Goal: Information Seeking & Learning: Learn about a topic

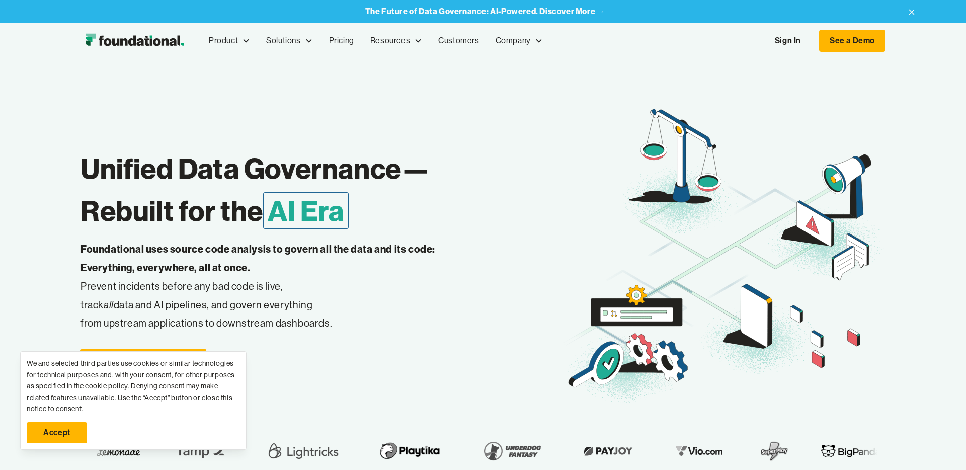
click at [779, 30] on div "Sign In See a Demo" at bounding box center [825, 41] width 121 height 22
click at [782, 34] on link "Sign In" at bounding box center [788, 40] width 46 height 21
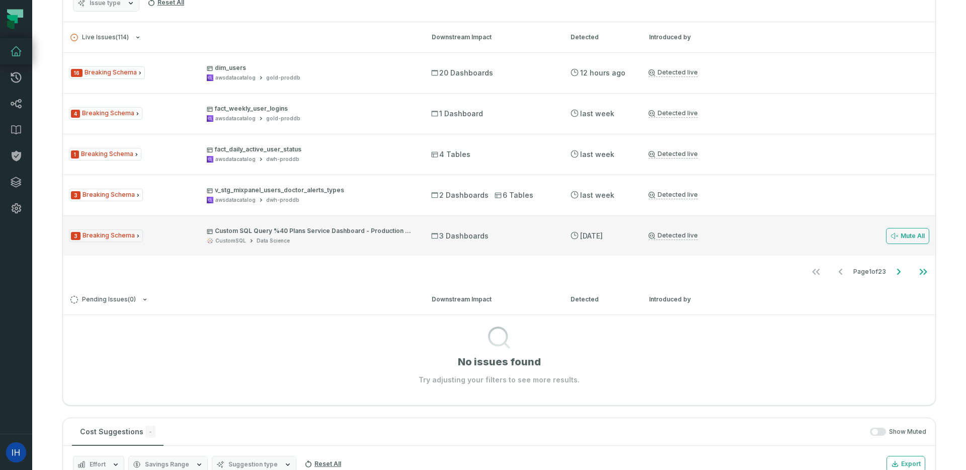
scroll to position [260, 0]
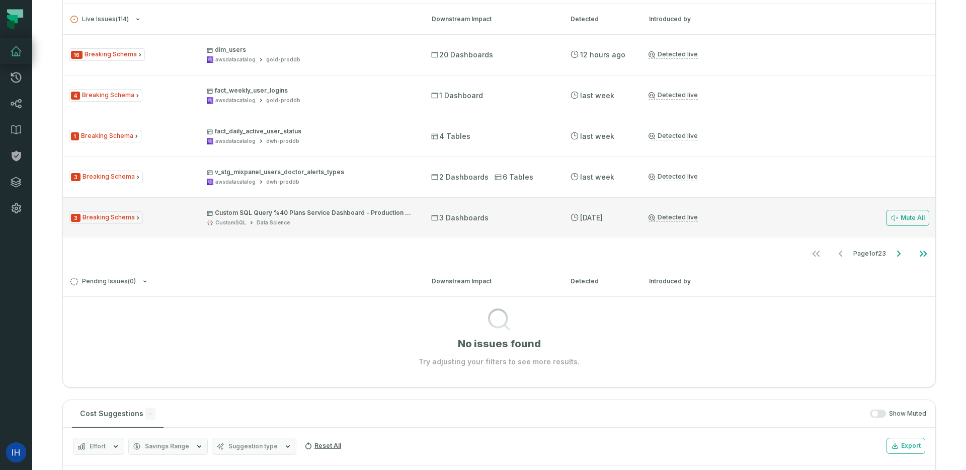
click at [467, 238] on div "16 Breaking Schema dim_users awsdatacatalog gold-proddb 20 Dashboards [DATE] 4:…" at bounding box center [499, 150] width 873 height 232
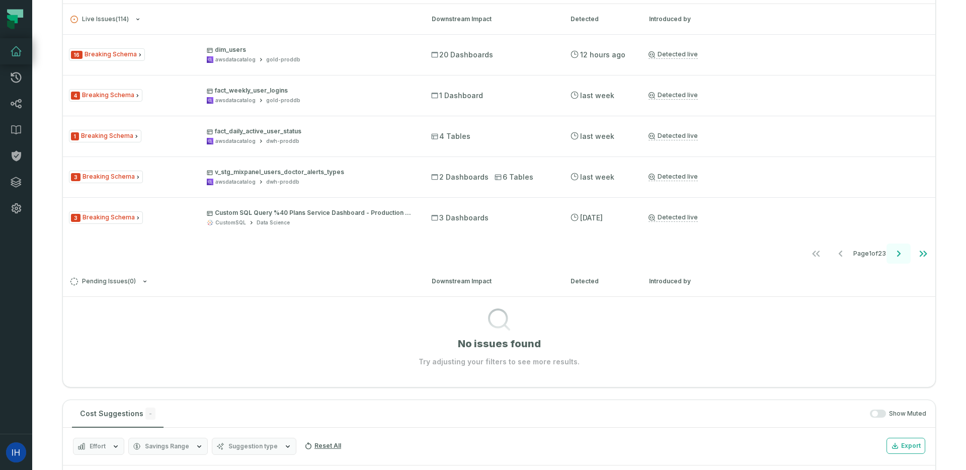
click at [902, 249] on icon "Go to next page" at bounding box center [899, 254] width 12 height 12
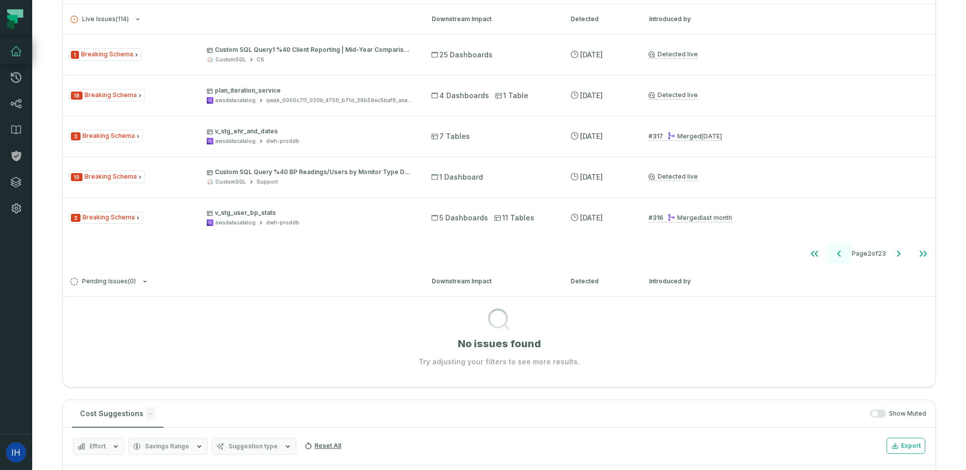
click at [841, 253] on icon "Go to previous page" at bounding box center [840, 254] width 12 height 12
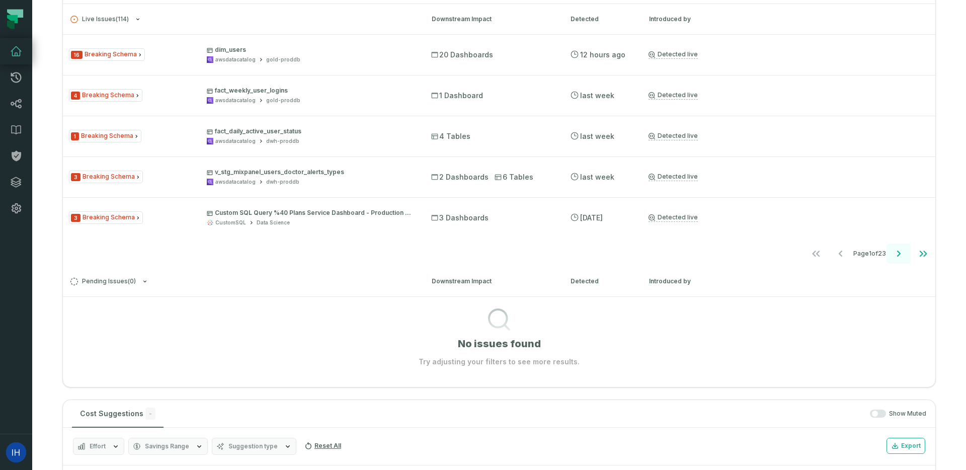
click at [898, 252] on icon "Go to next page" at bounding box center [899, 254] width 4 height 6
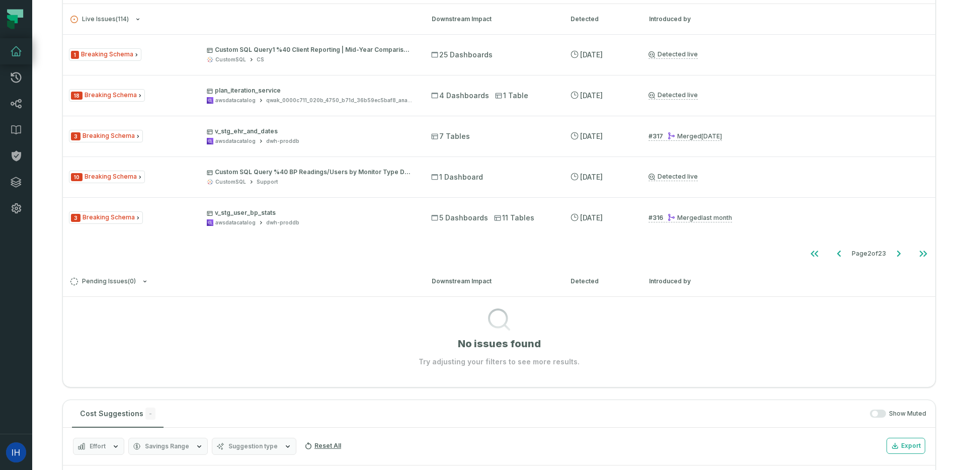
scroll to position [245, 0]
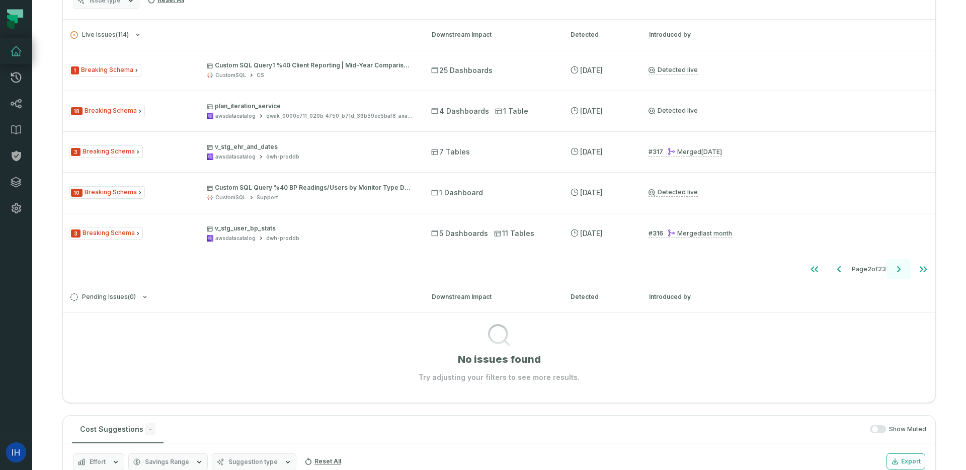
click at [896, 270] on icon "Go to next page" at bounding box center [899, 269] width 12 height 12
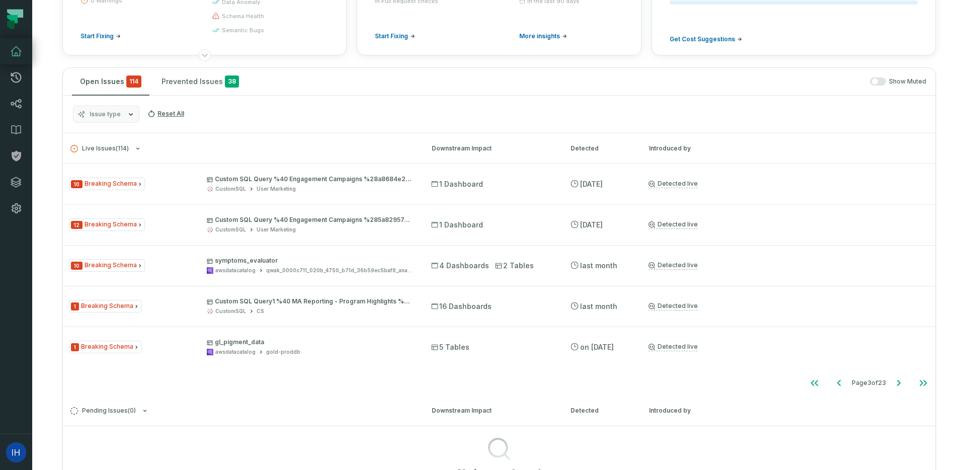
scroll to position [99, 0]
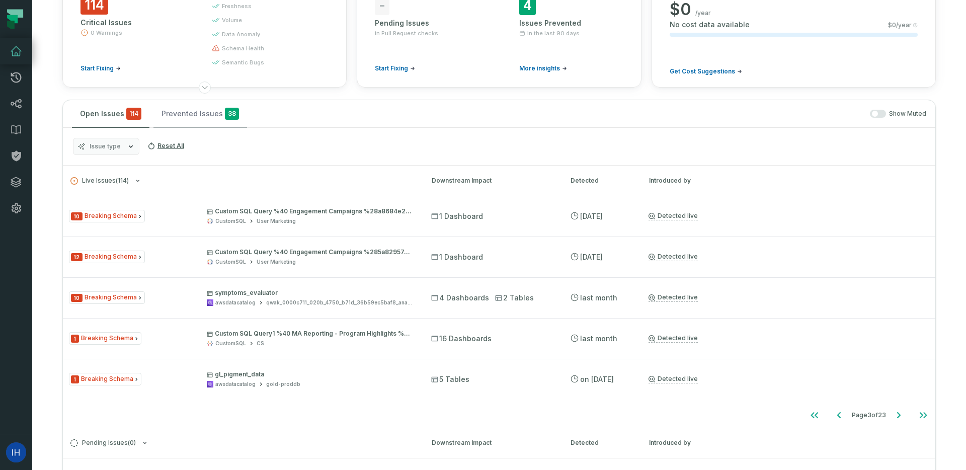
click at [195, 112] on button "Prevented Issues 38" at bounding box center [201, 113] width 94 height 27
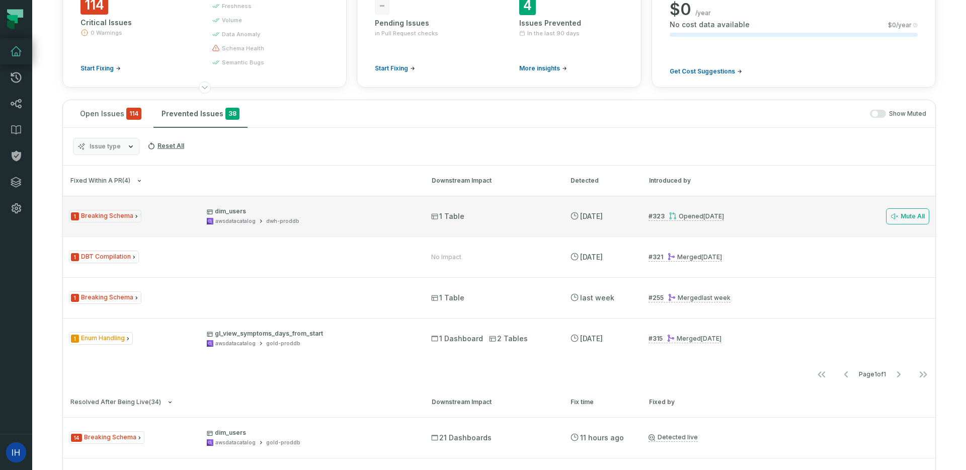
click at [80, 212] on span "1 Breaking Schema" at bounding box center [105, 216] width 72 height 13
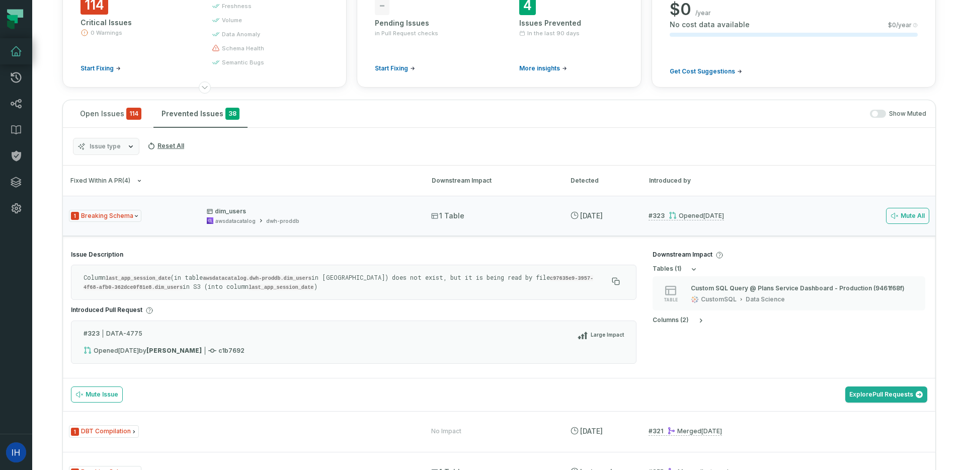
click at [249, 284] on code "last_app_session_date" at bounding box center [281, 287] width 65 height 6
copy code "last_app_session_date"
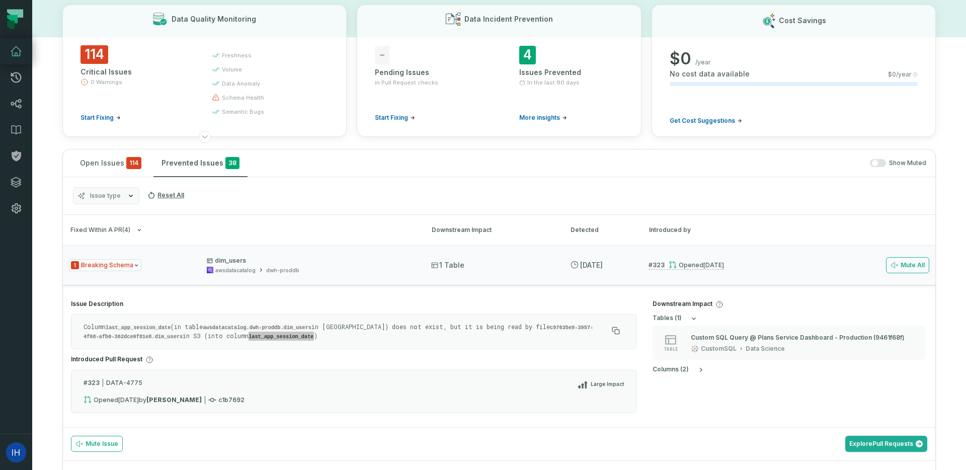
scroll to position [61, 0]
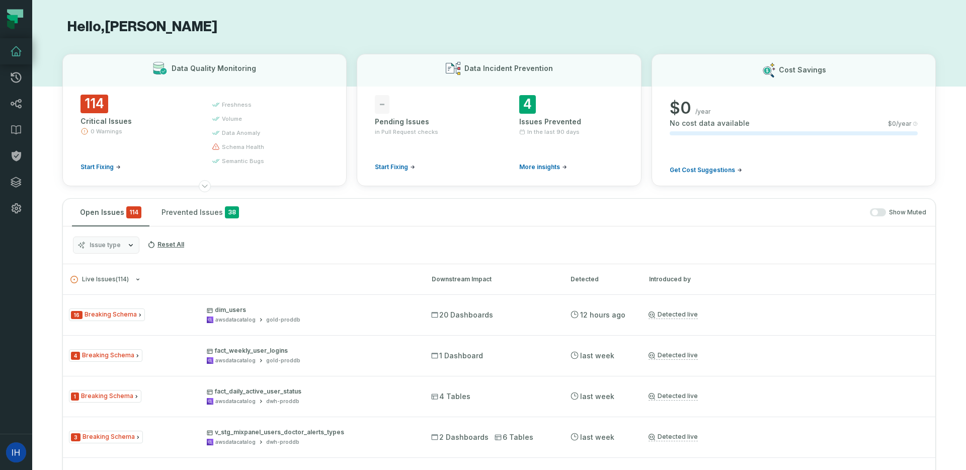
click at [8, 42] on link "Dashboard" at bounding box center [16, 51] width 32 height 26
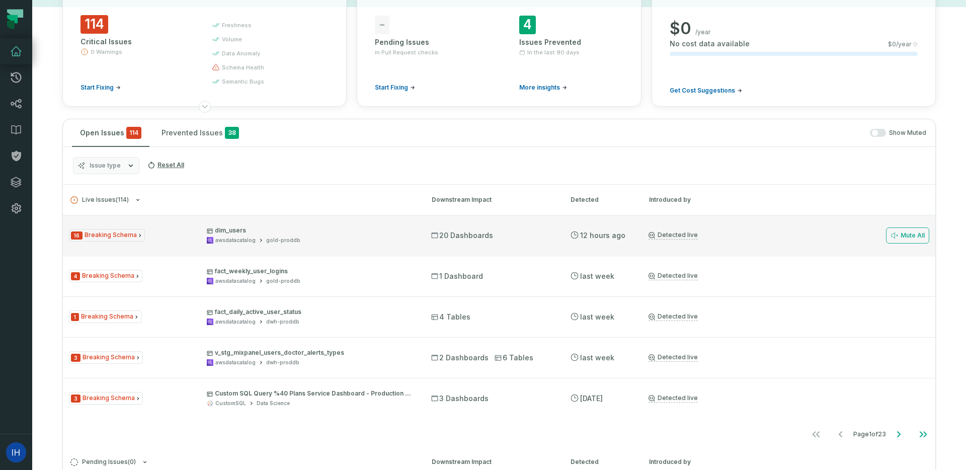
scroll to position [85, 0]
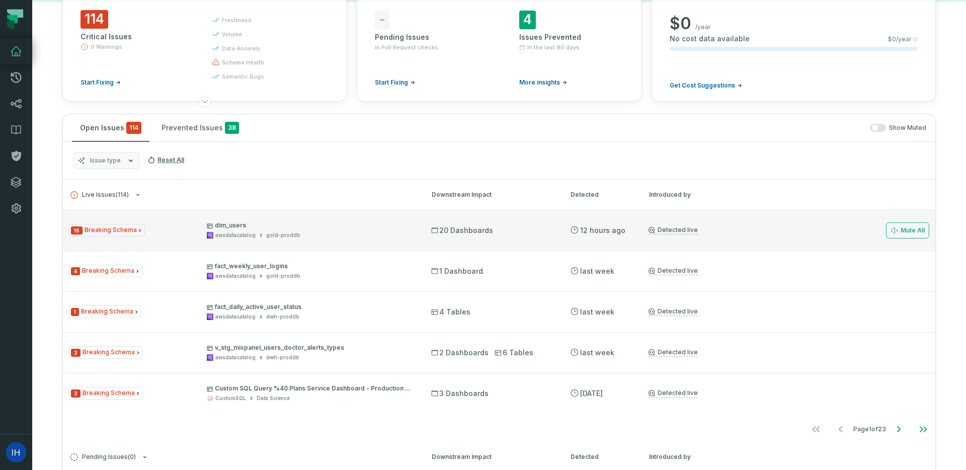
click at [460, 228] on span "20 Dashboards" at bounding box center [462, 230] width 62 height 10
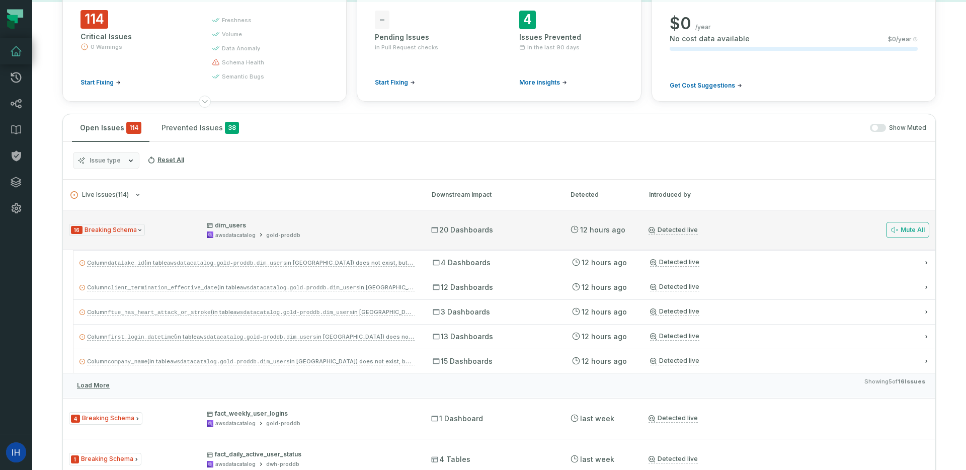
click at [459, 229] on span "20 Dashboards" at bounding box center [462, 230] width 62 height 10
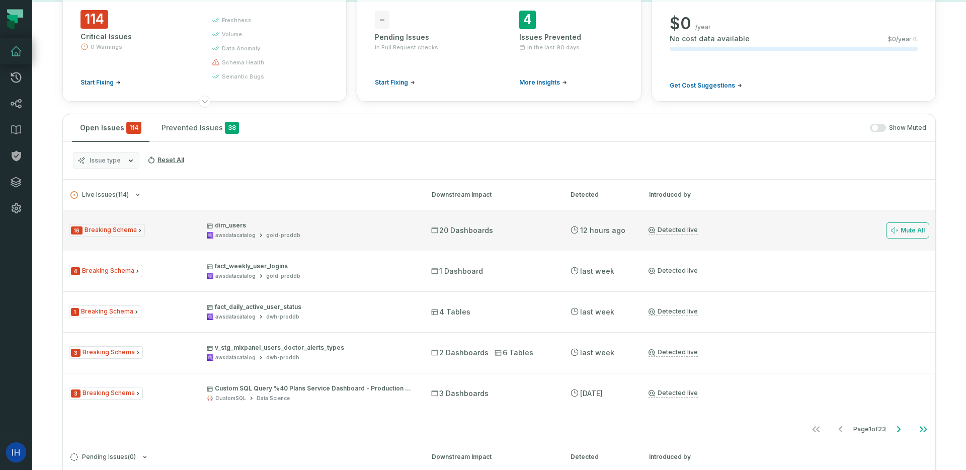
click at [137, 232] on icon "Issue Type" at bounding box center [140, 231] width 6 height 6
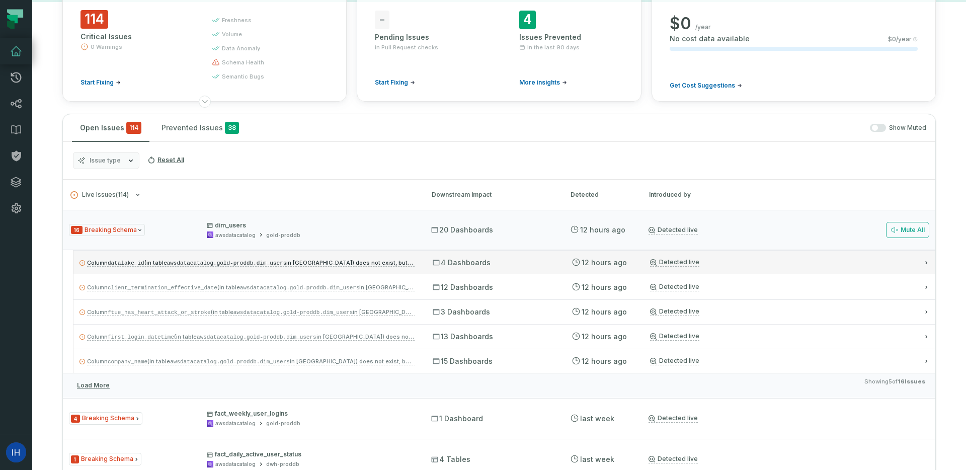
click at [400, 260] on span "Column datalake_id (in table awsdatacatalog.gold-proddb.dim_users in Athena) do…" at bounding box center [273, 262] width 373 height 7
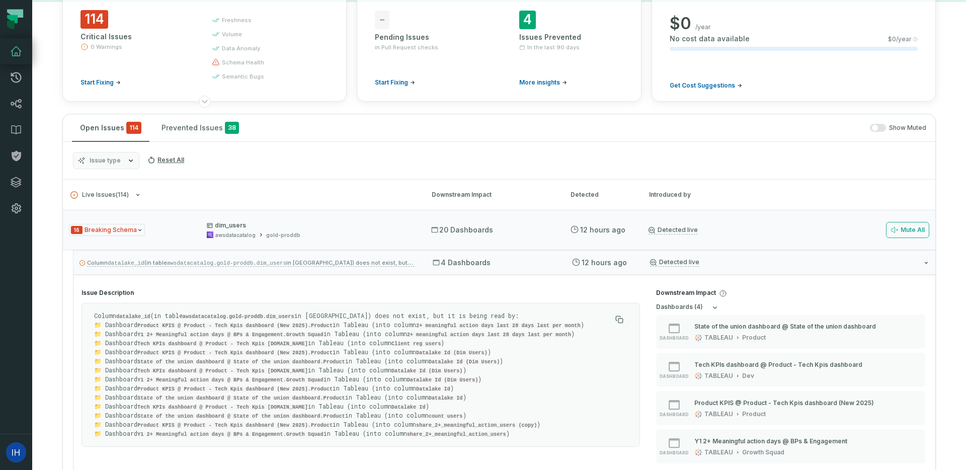
scroll to position [9, 0]
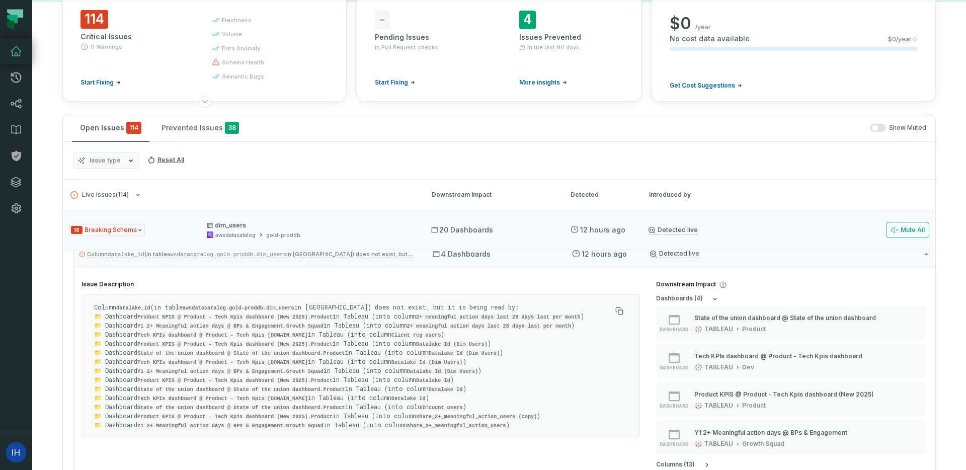
click at [435, 329] on p "Column datalake_id (in table awsdatacatalog.gold-proddb.dim_users in Athena) do…" at bounding box center [352, 366] width 517 height 127
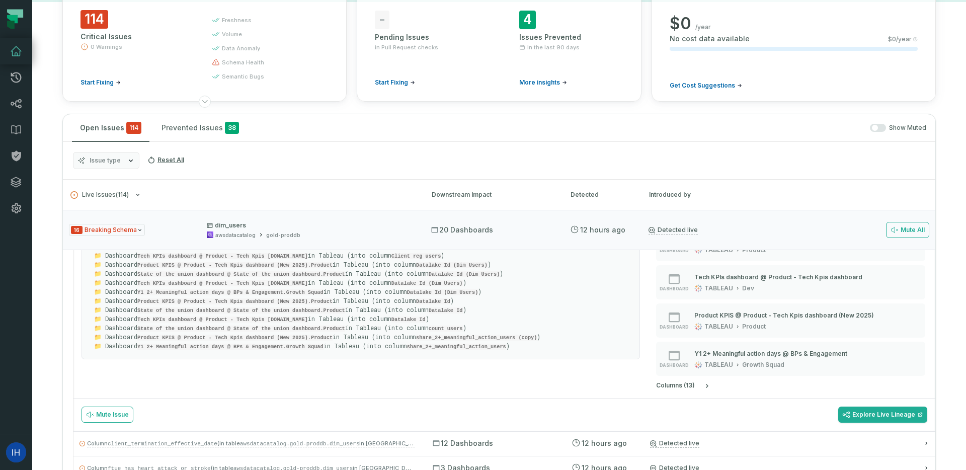
scroll to position [91, 0]
click at [345, 304] on code "State of the union dashboard @ State of the union dashboard.Product" at bounding box center [241, 307] width 208 height 6
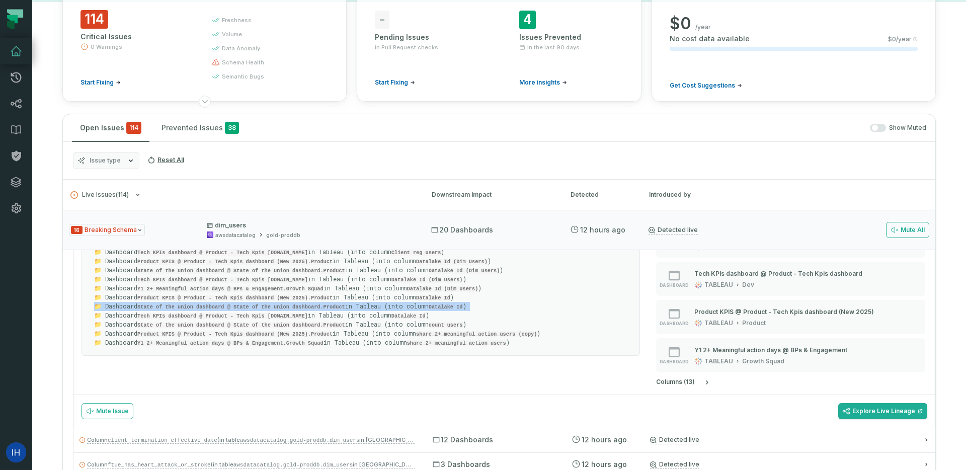
click at [345, 304] on code "State of the union dashboard @ State of the union dashboard.Product" at bounding box center [241, 307] width 208 height 6
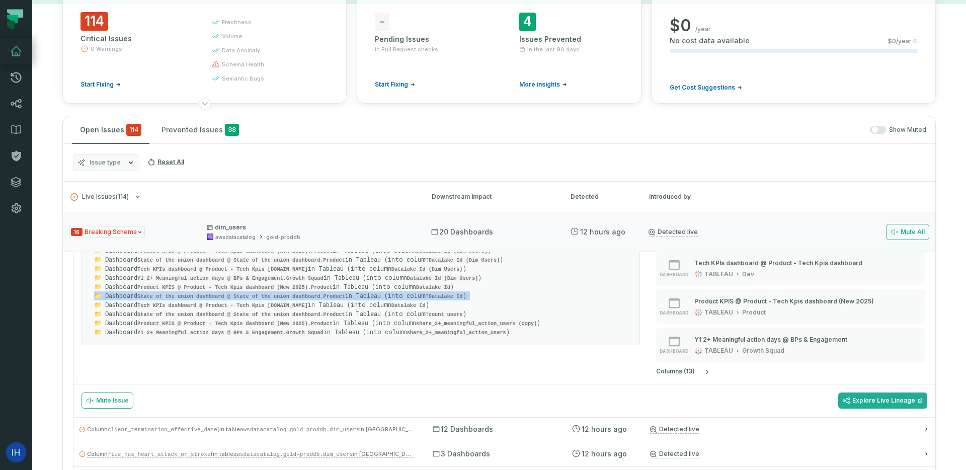
scroll to position [132, 0]
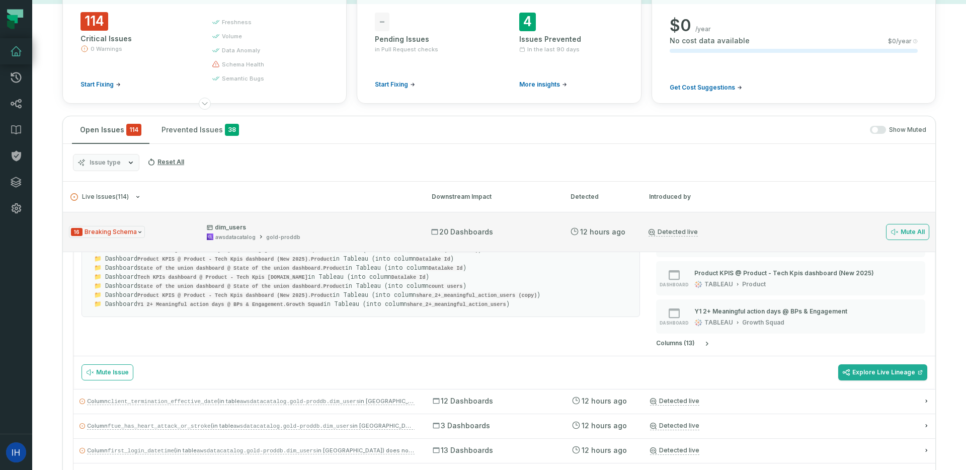
click at [121, 226] on span "16 Breaking Schema" at bounding box center [107, 232] width 76 height 13
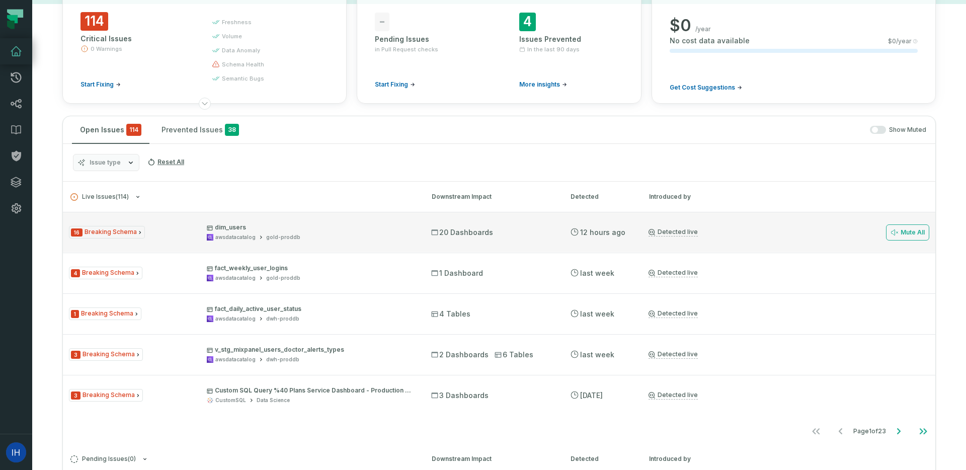
click at [121, 228] on span "16 Breaking Schema" at bounding box center [107, 232] width 76 height 13
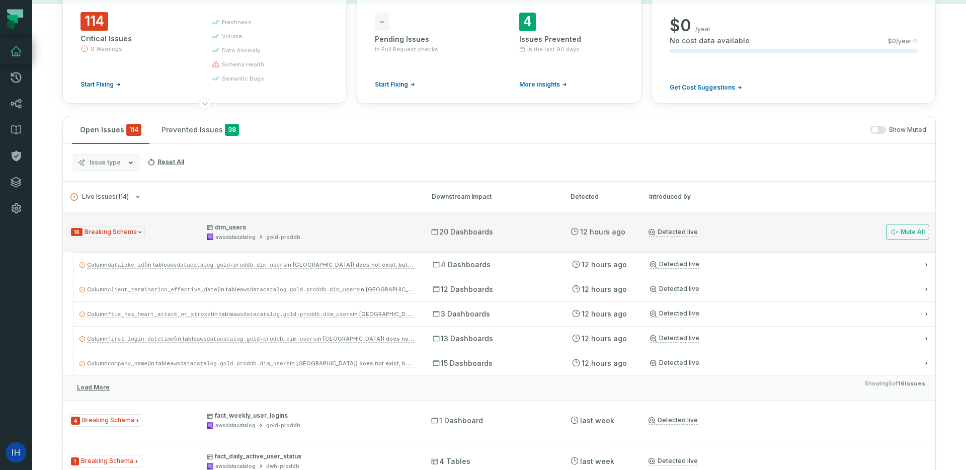
click at [137, 235] on icon "Issue Type" at bounding box center [140, 232] width 6 height 6
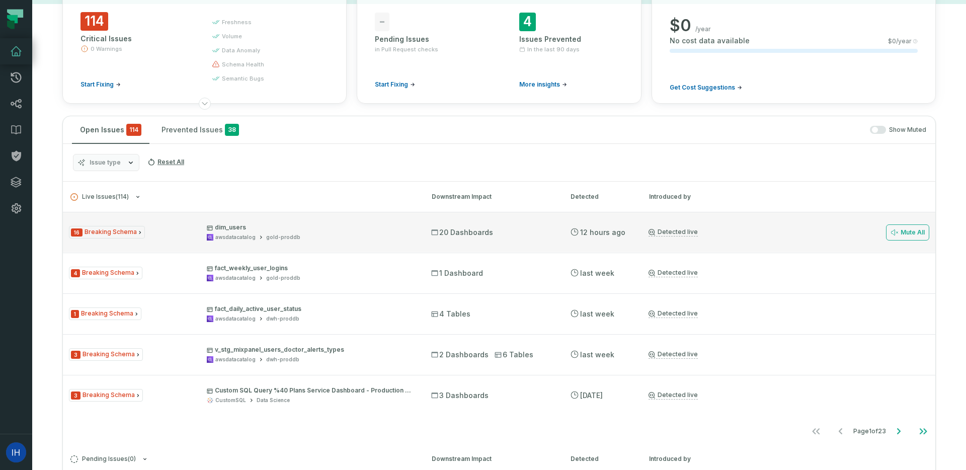
click at [269, 232] on span "dim_users awsdatacatalog gold-proddb" at bounding box center [310, 232] width 206 height 18
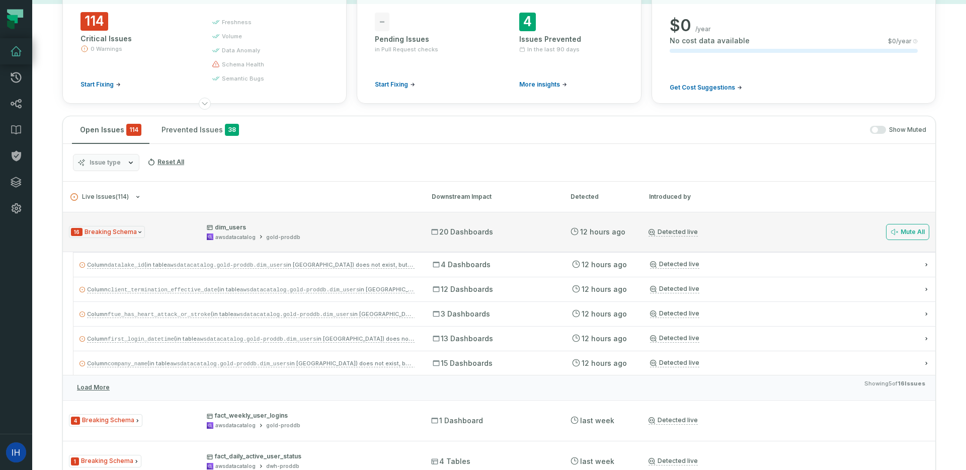
click at [269, 232] on span "dim_users awsdatacatalog gold-proddb" at bounding box center [310, 232] width 206 height 18
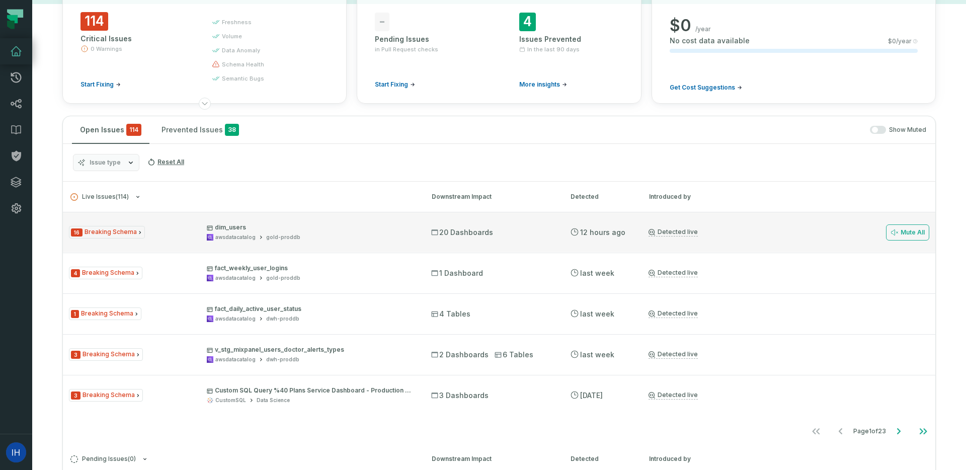
click at [192, 233] on div "16 Breaking Schema dim_users awsdatacatalog gold-proddb" at bounding box center [241, 232] width 344 height 18
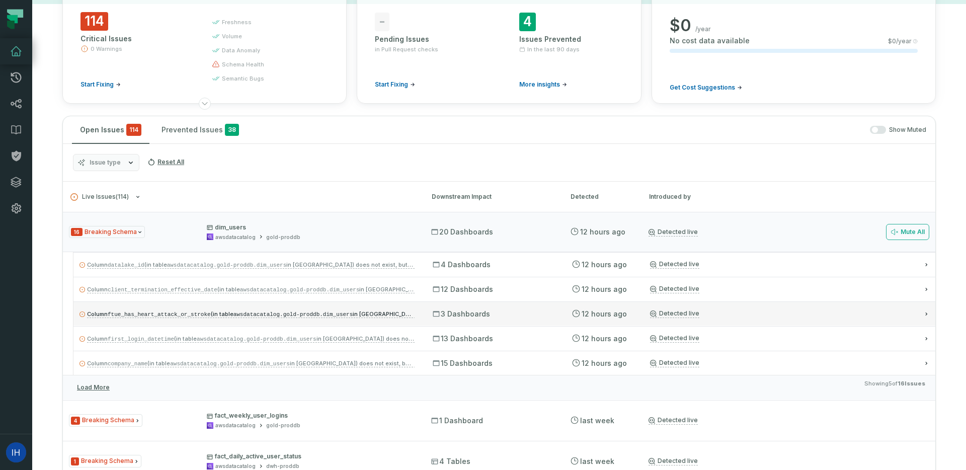
click at [135, 317] on code "ftue_has_heart_attack_or_stroke" at bounding box center [159, 315] width 103 height 6
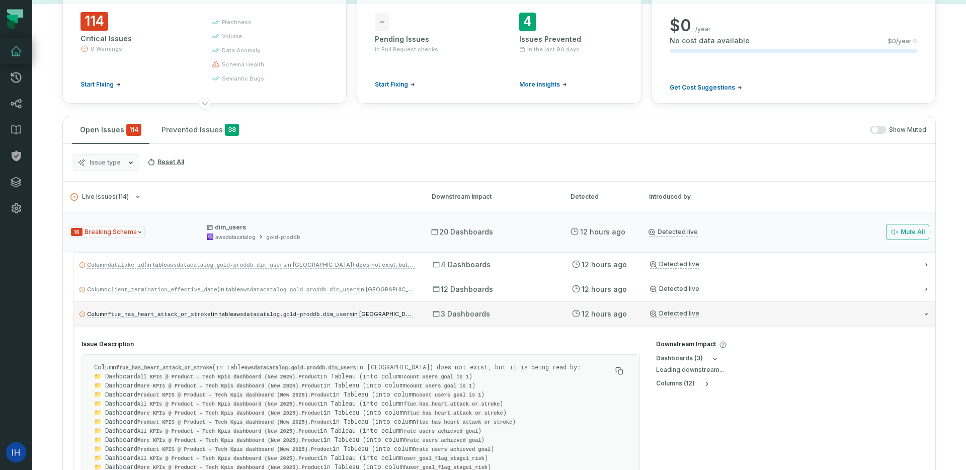
click at [135, 317] on code "ftue_has_heart_attack_or_stroke" at bounding box center [159, 315] width 103 height 6
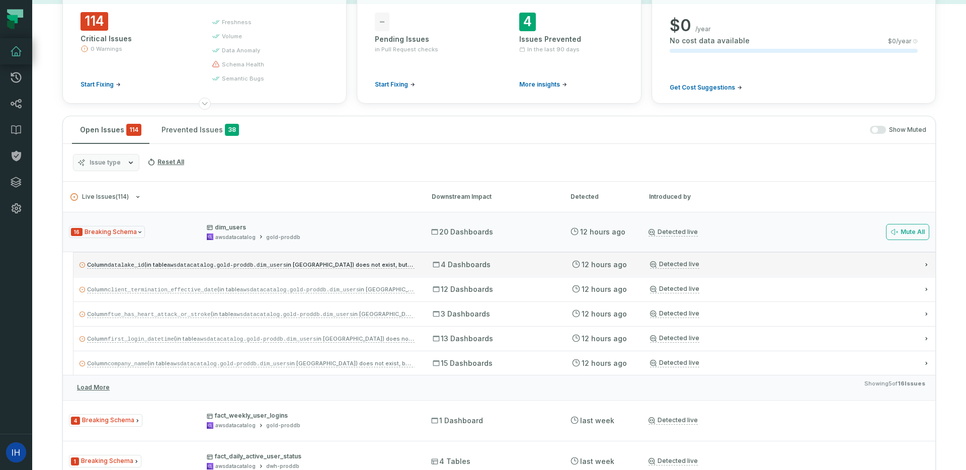
click at [144, 267] on code "datalake_id" at bounding box center [126, 265] width 37 height 6
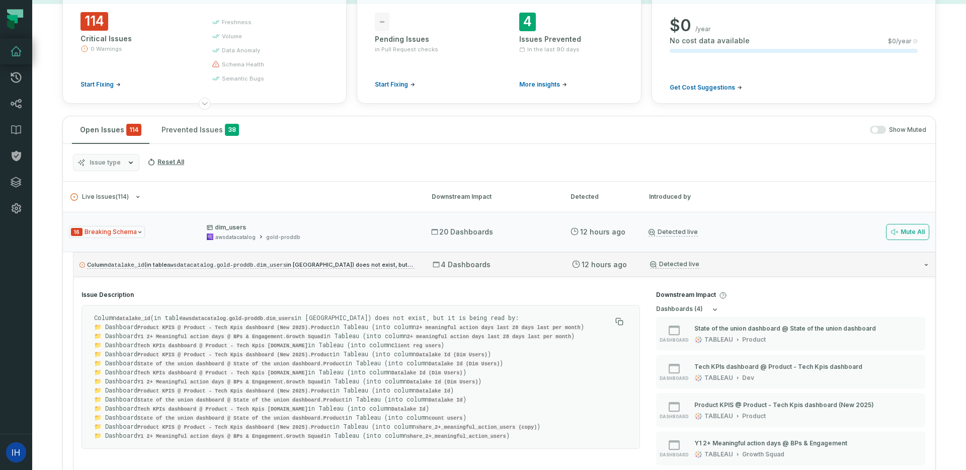
click at [268, 268] on code "awsdatacatalog.gold-proddb.dim_users" at bounding box center [227, 265] width 120 height 6
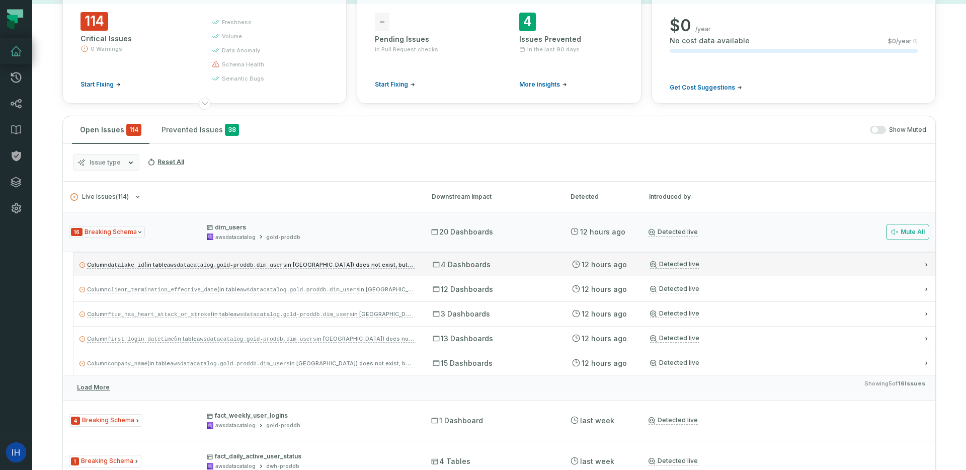
click at [471, 266] on span "4 Dashboards" at bounding box center [462, 265] width 58 height 10
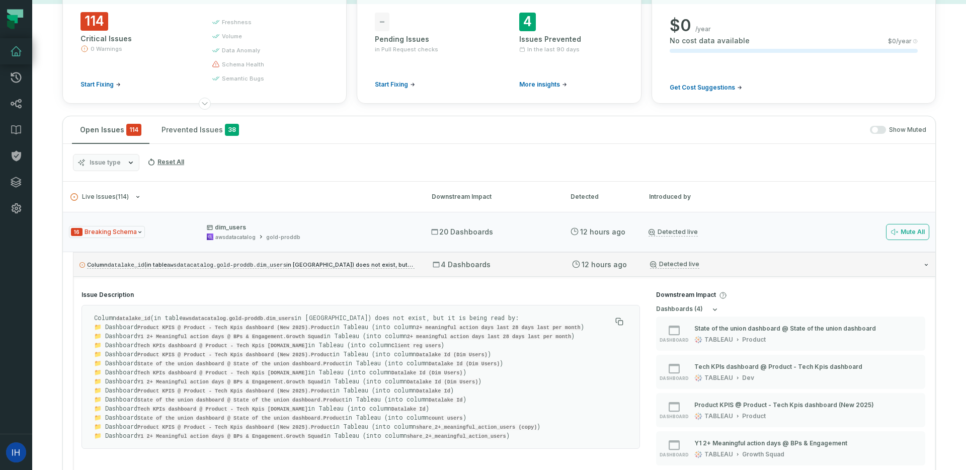
click at [206, 275] on div "Column datalake_id (in table awsdatacatalog.gold-proddb.dim_users in Athena) do…" at bounding box center [504, 264] width 862 height 24
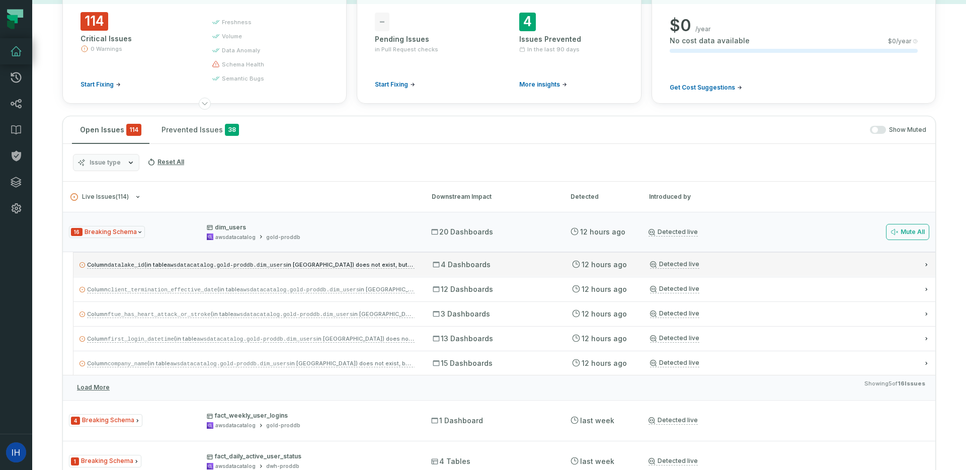
click at [410, 271] on div "Column datalake_id (in table awsdatacatalog.gold-proddb.dim_users in Athena) do…" at bounding box center [504, 264] width 862 height 24
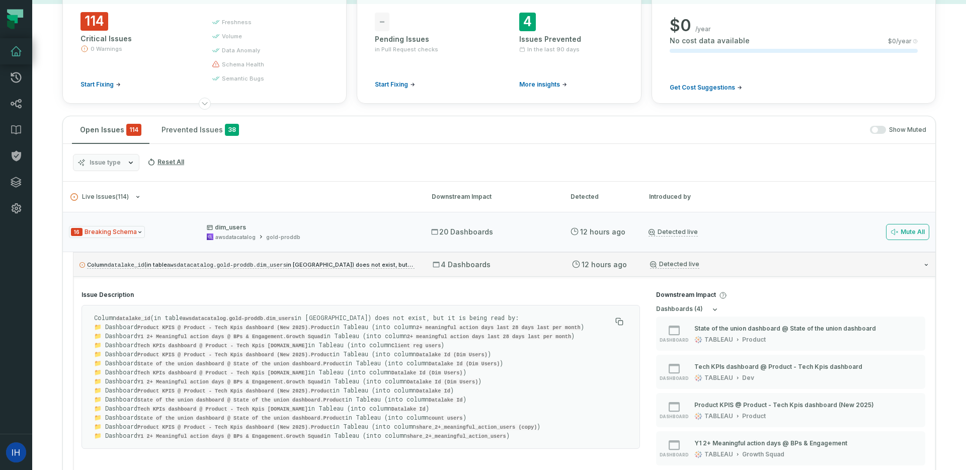
click at [410, 271] on div "Column datalake_id (in table awsdatacatalog.gold-proddb.dim_users in Athena) do…" at bounding box center [504, 264] width 862 height 24
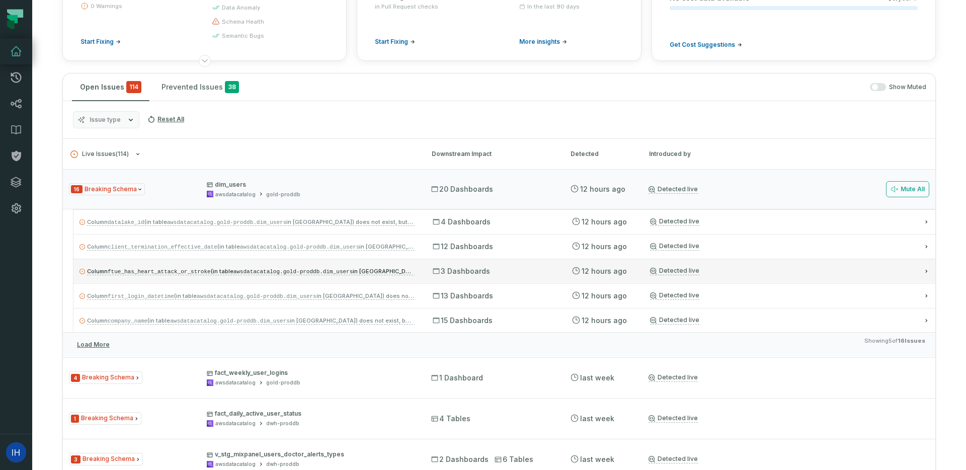
scroll to position [142, 0]
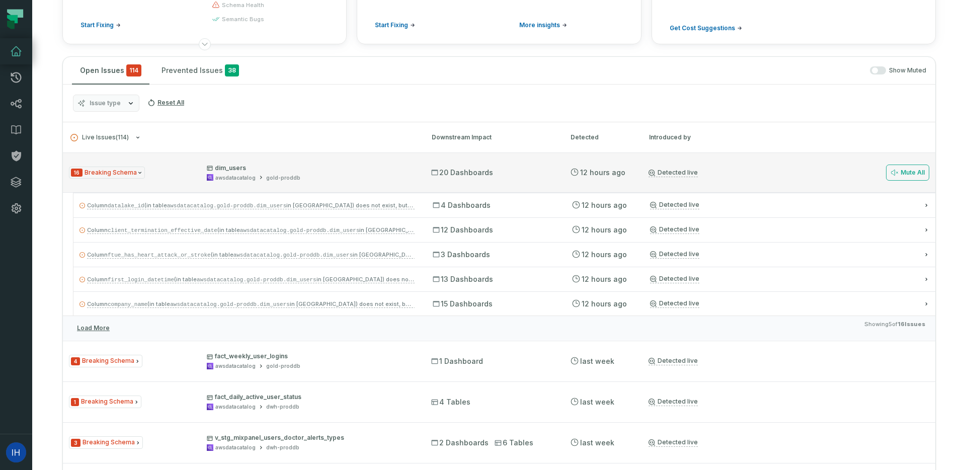
click at [149, 165] on div "16 Breaking Schema dim_users awsdatacatalog gold-proddb" at bounding box center [241, 173] width 344 height 18
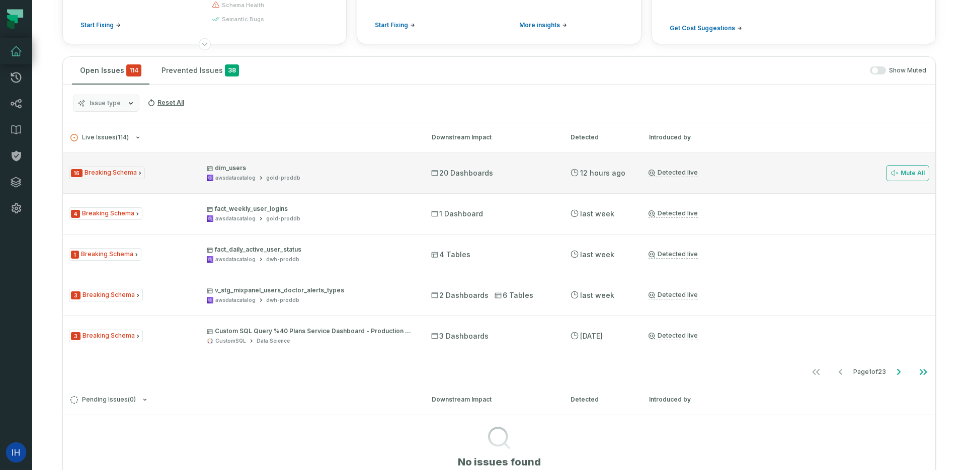
click at [386, 182] on div "16 Breaking Schema dim_users awsdatacatalog gold-proddb 20 Dashboards 8/25/2025…" at bounding box center [499, 173] width 873 height 40
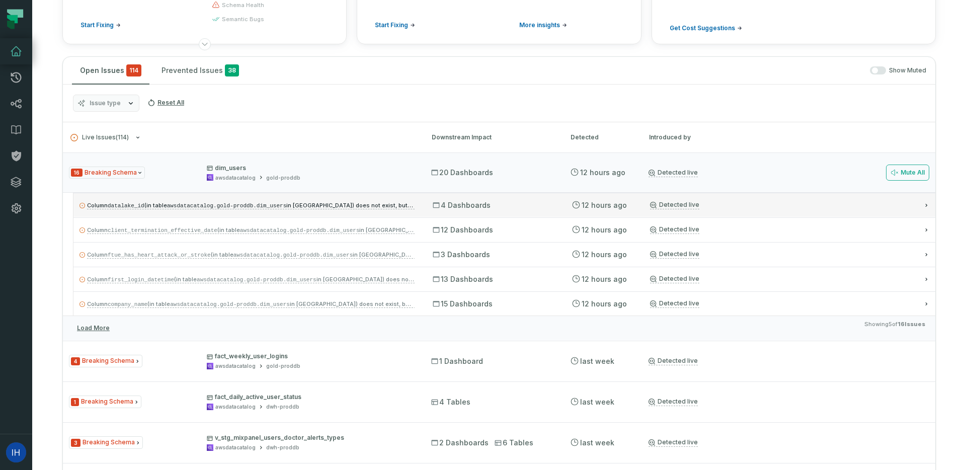
click at [379, 214] on div "Column datalake_id (in table awsdatacatalog.gold-proddb.dim_users in Athena) do…" at bounding box center [504, 205] width 862 height 24
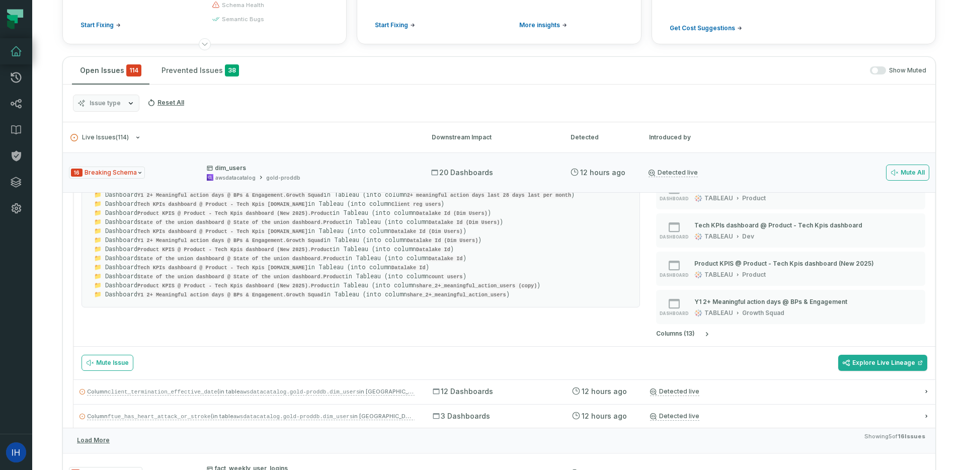
scroll to position [88, 0]
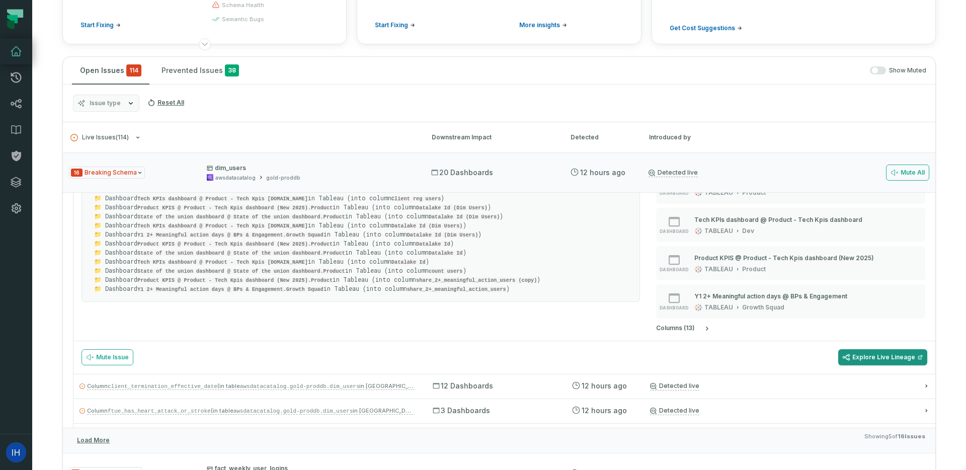
click at [885, 350] on link "Explore Live Lineage" at bounding box center [883, 357] width 89 height 16
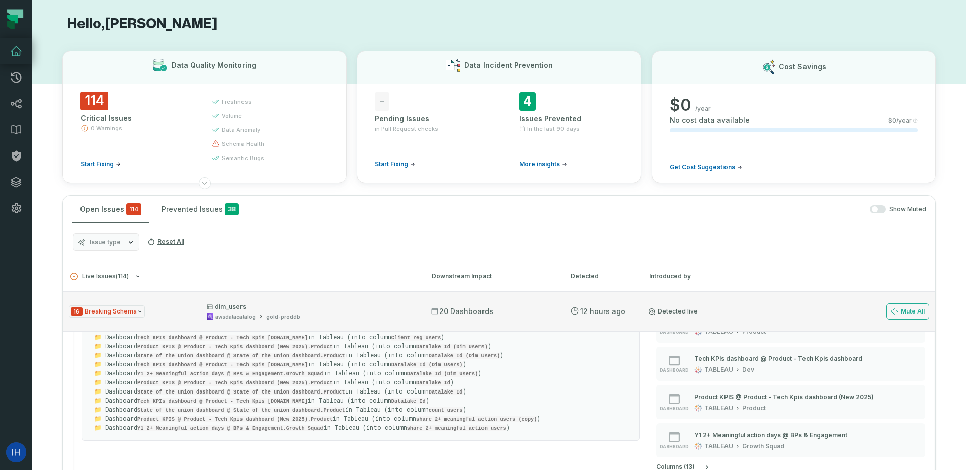
click at [133, 313] on span "16 Breaking Schema" at bounding box center [107, 312] width 76 height 13
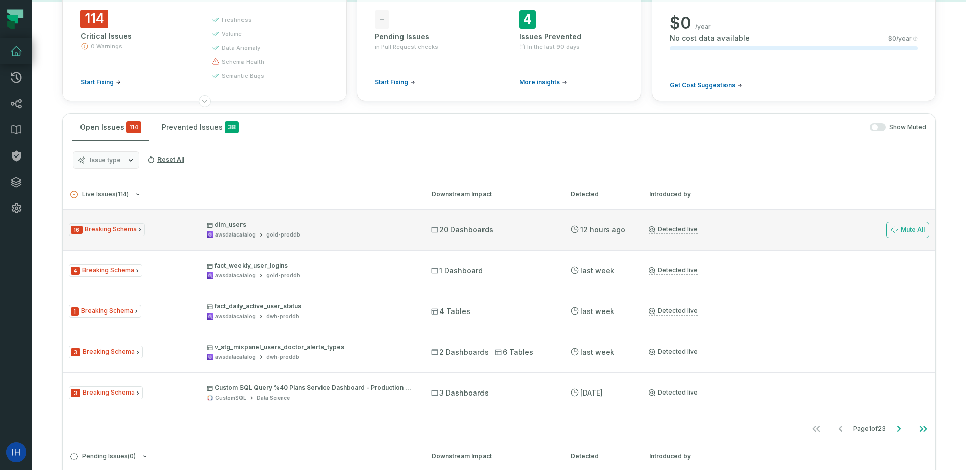
scroll to position [131, 0]
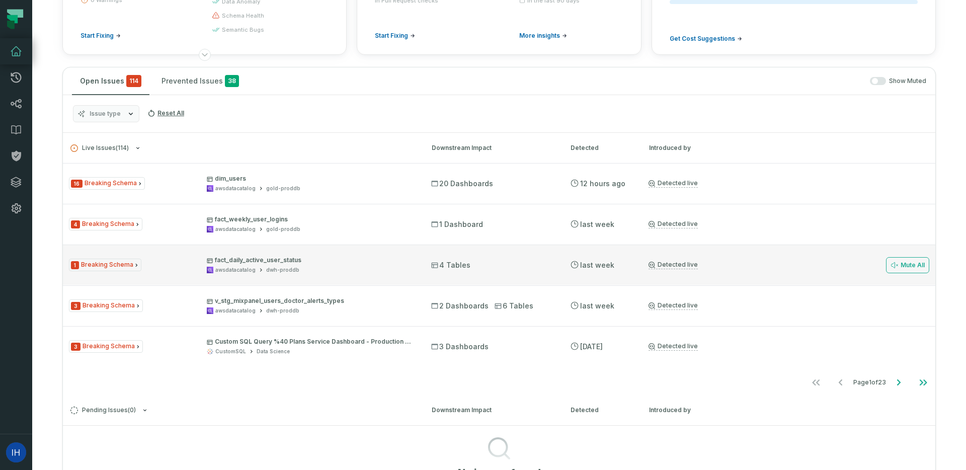
click at [153, 266] on div "1 Breaking Schema fact_daily_active_user_status awsdatacatalog dwh-proddb" at bounding box center [241, 265] width 344 height 18
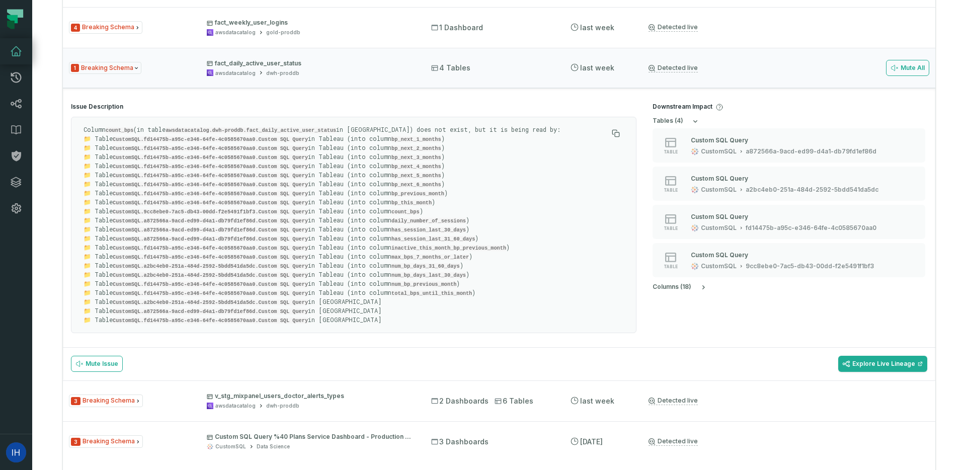
scroll to position [333, 0]
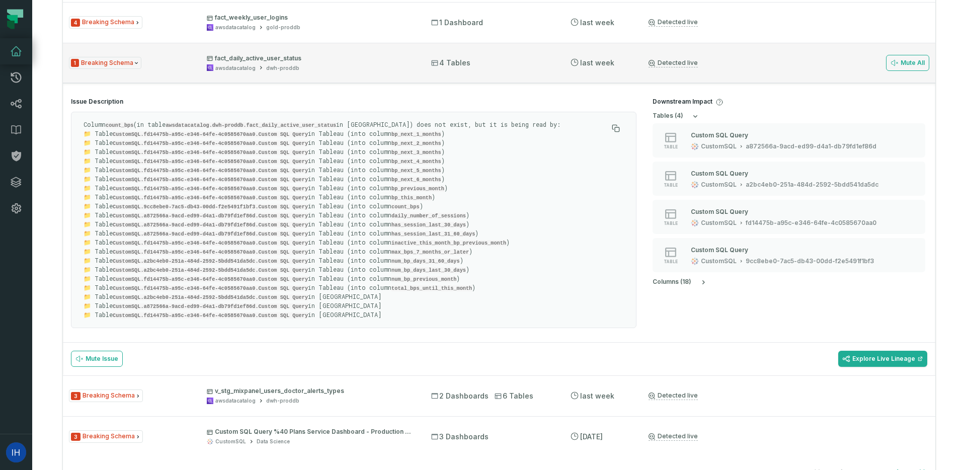
click at [125, 67] on span "1 Breaking Schema" at bounding box center [105, 63] width 72 height 13
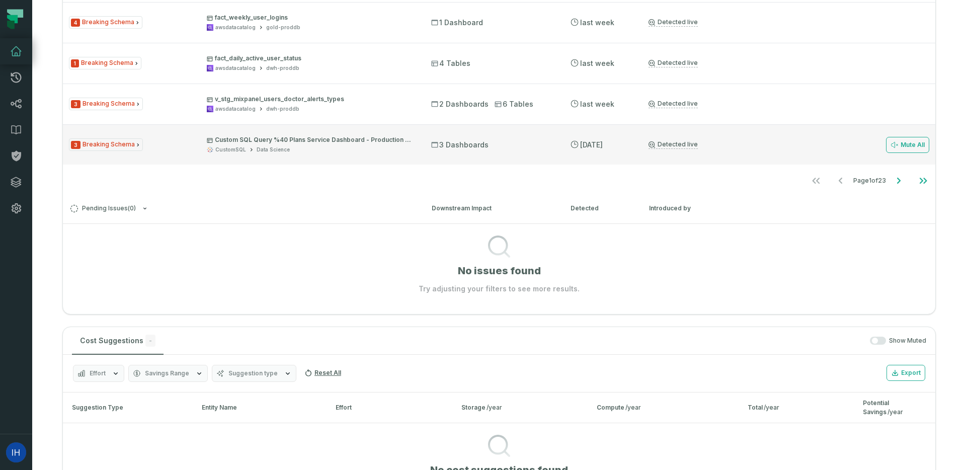
click at [321, 147] on div "CustomSQL Data Science" at bounding box center [310, 150] width 206 height 8
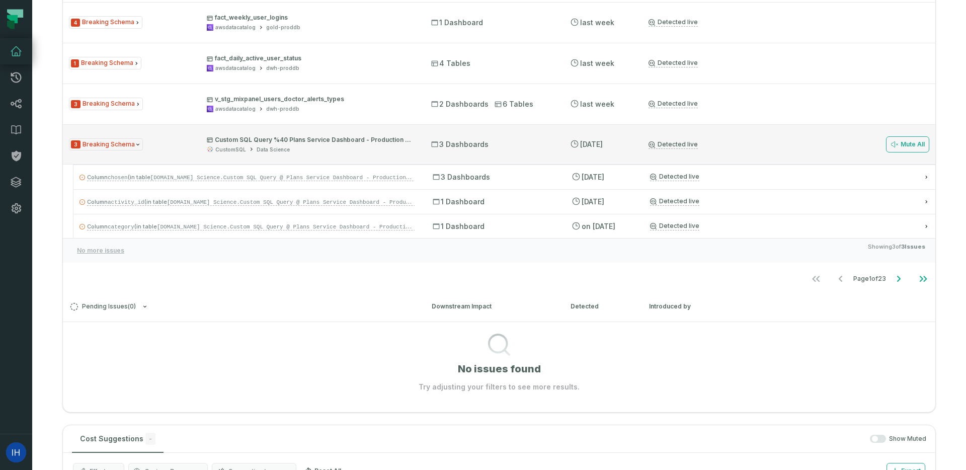
click at [324, 137] on p "Custom SQL Query %40 Plans Service Dashboard - Production %289461f68f%29" at bounding box center [310, 140] width 206 height 8
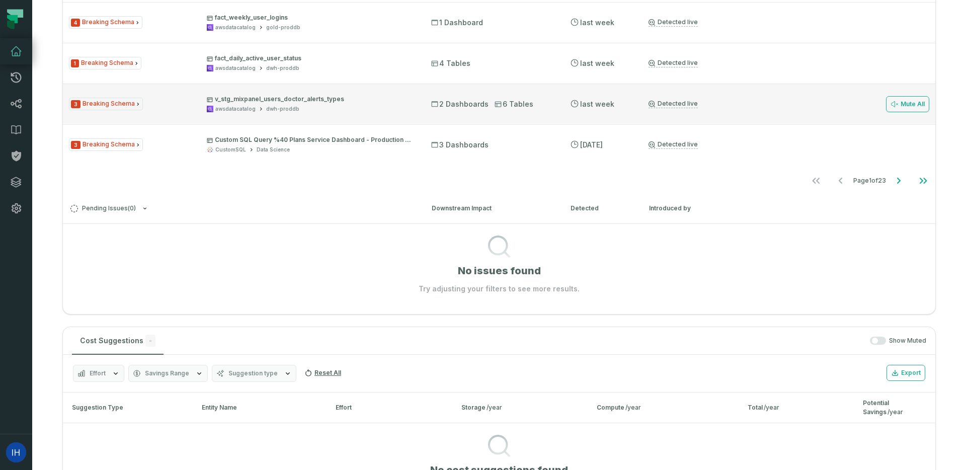
click at [309, 104] on span "v_stg_mixpanel_users_doctor_alerts_types awsdatacatalog dwh-proddb" at bounding box center [310, 104] width 206 height 18
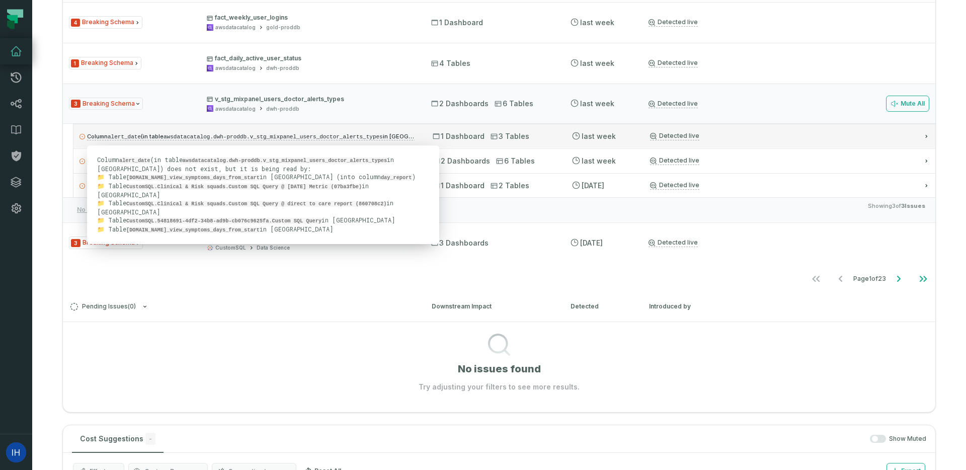
click at [283, 136] on code "awsdatacatalog.dwh-proddb.v_stg_mixpanel_users_doctor_alerts_types" at bounding box center [273, 137] width 219 height 6
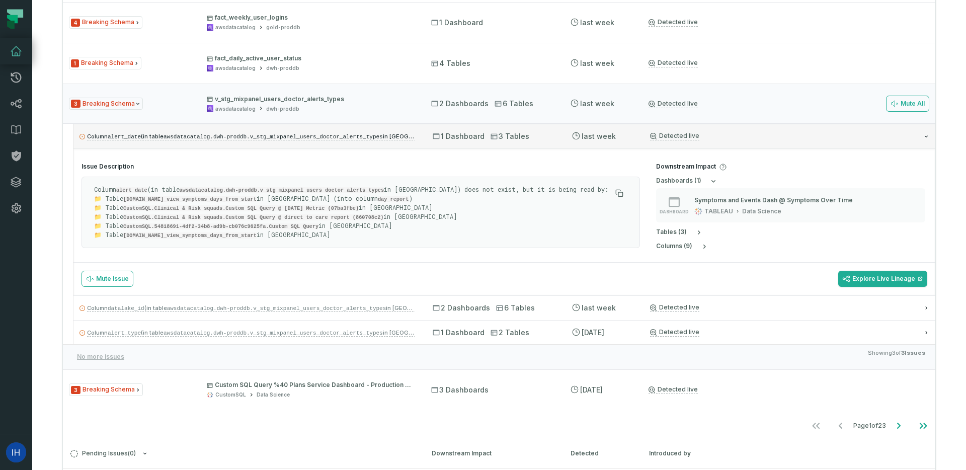
click at [283, 136] on code "awsdatacatalog.dwh-proddb.v_stg_mixpanel_users_doctor_alerts_types" at bounding box center [273, 137] width 219 height 6
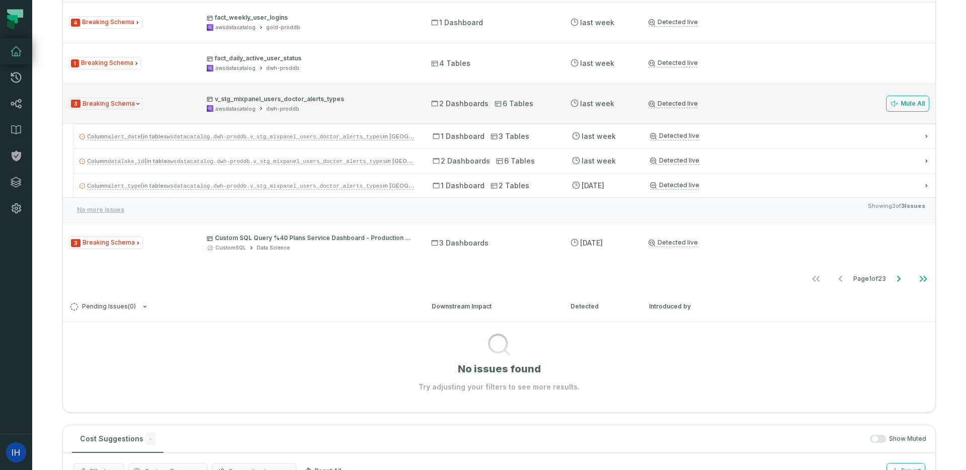
click at [278, 114] on div "3 Breaking Schema v_stg_mixpanel_users_doctor_alerts_types awsdatacatalog dwh-p…" at bounding box center [499, 104] width 873 height 40
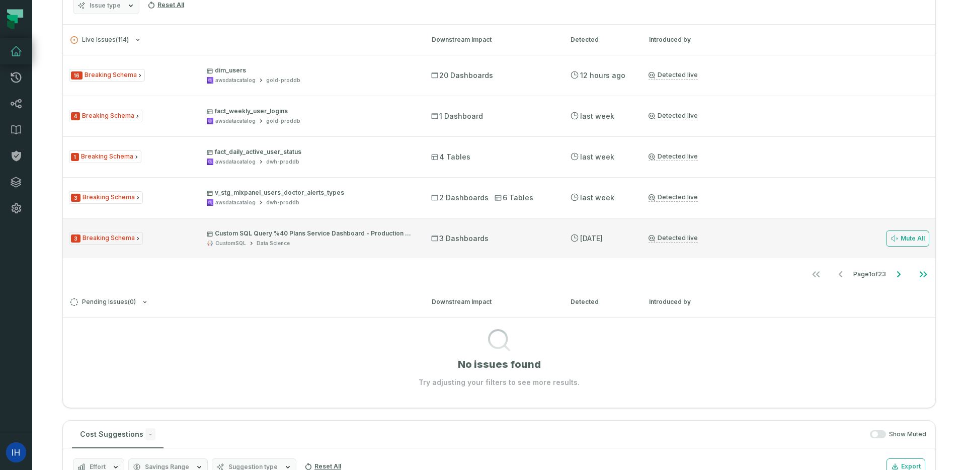
scroll to position [212, 0]
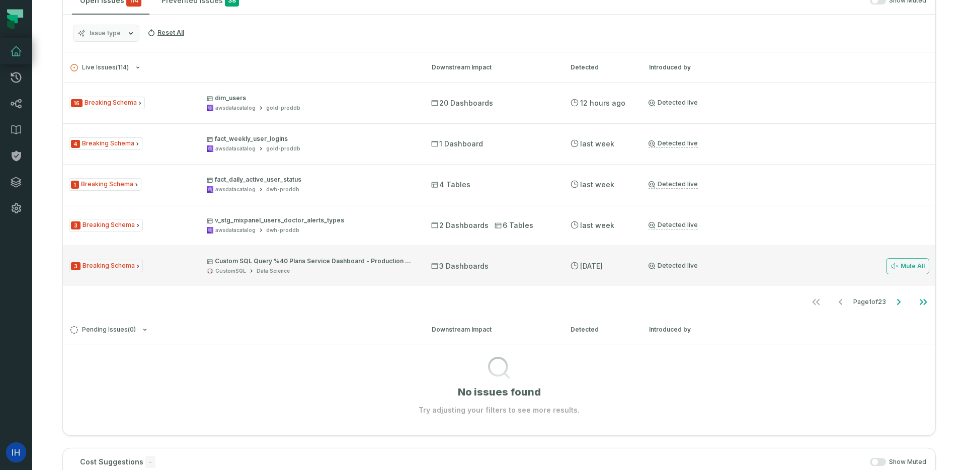
click at [276, 263] on p "Custom SQL Query %40 Plans Service Dashboard - Production %289461f68f%29" at bounding box center [310, 261] width 206 height 8
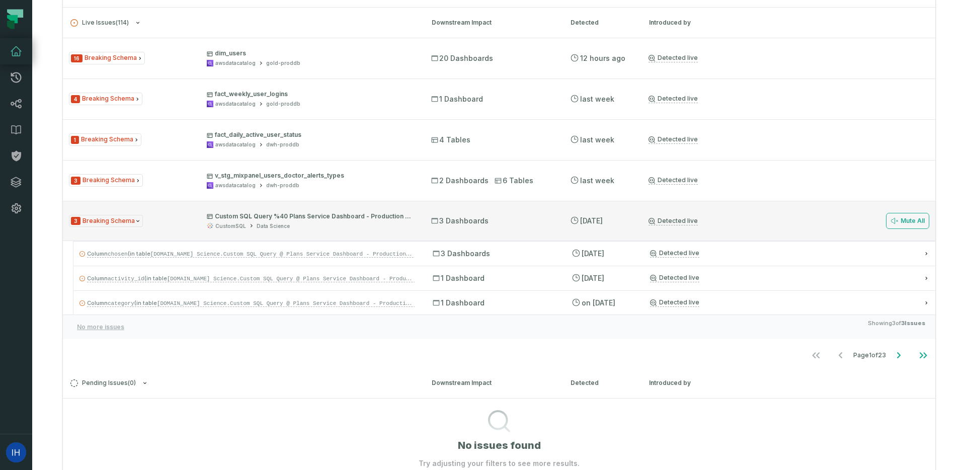
scroll to position [276, 0]
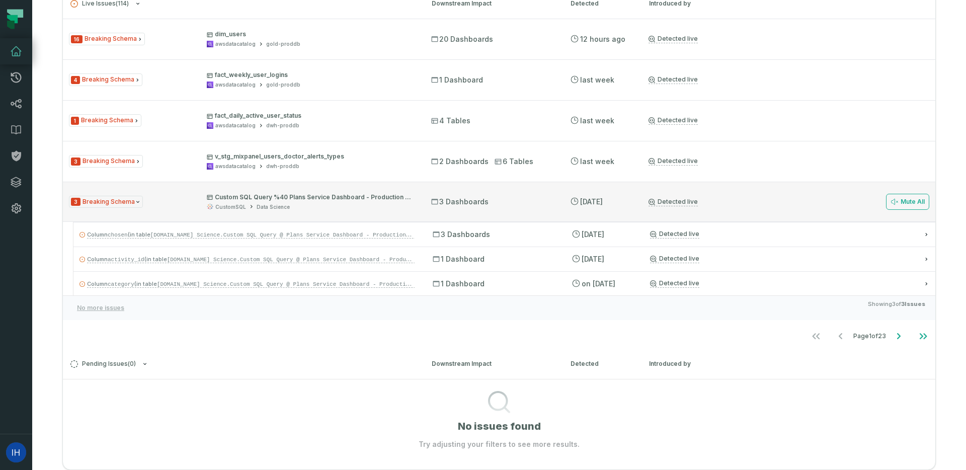
click at [139, 201] on span "3 Breaking Schema" at bounding box center [106, 202] width 74 height 13
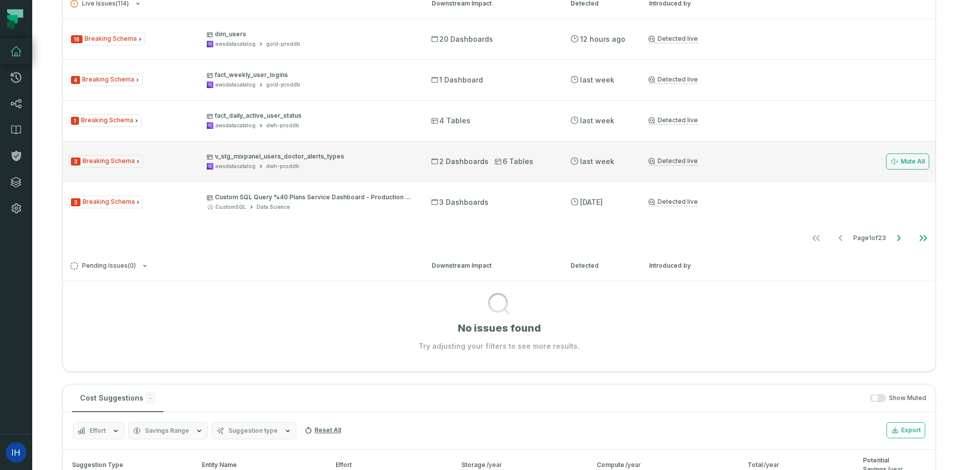
click at [250, 145] on div "3 Breaking Schema v_stg_mixpanel_users_doctor_alerts_types awsdatacatalog dwh-p…" at bounding box center [499, 161] width 873 height 40
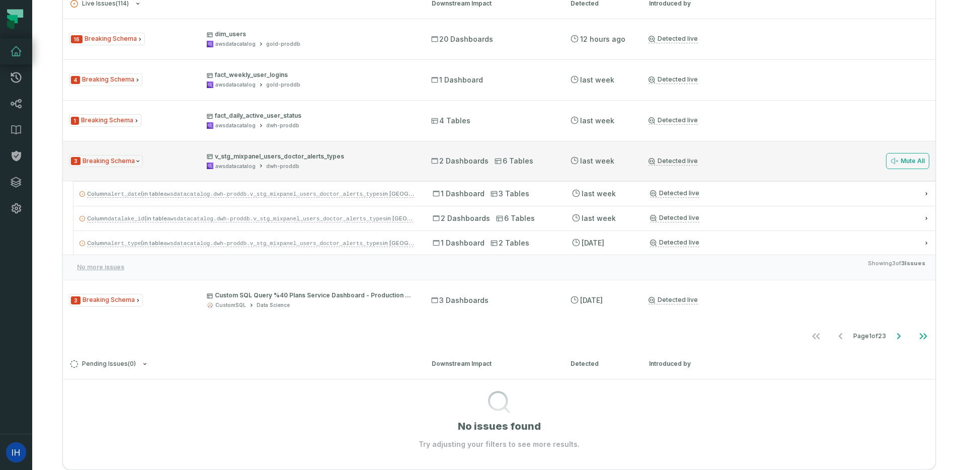
click at [250, 146] on div "3 Breaking Schema v_stg_mixpanel_users_doctor_alerts_types awsdatacatalog dwh-p…" at bounding box center [499, 161] width 873 height 40
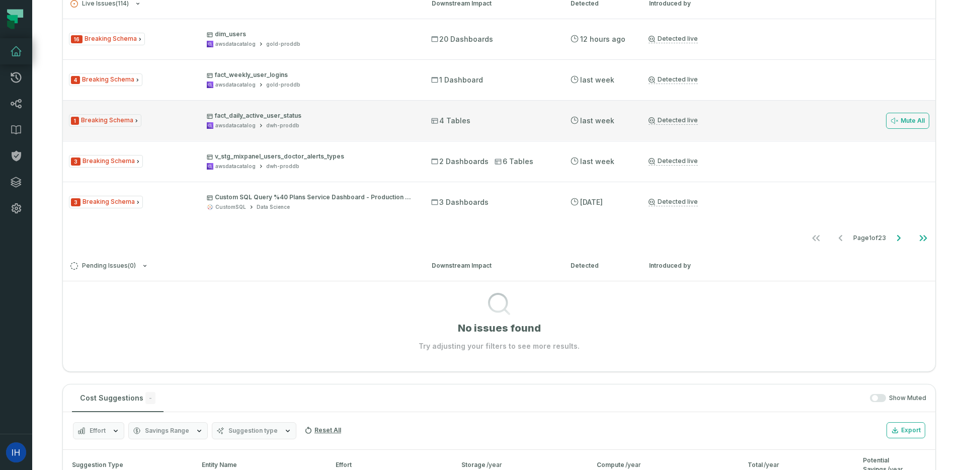
click at [264, 117] on p "fact_daily_active_user_status" at bounding box center [310, 116] width 206 height 8
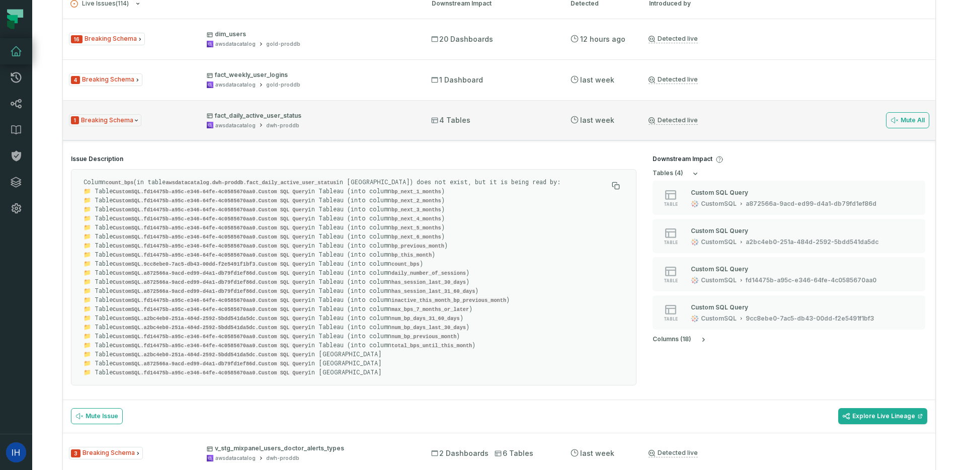
click at [264, 117] on p "fact_daily_active_user_status" at bounding box center [310, 116] width 206 height 8
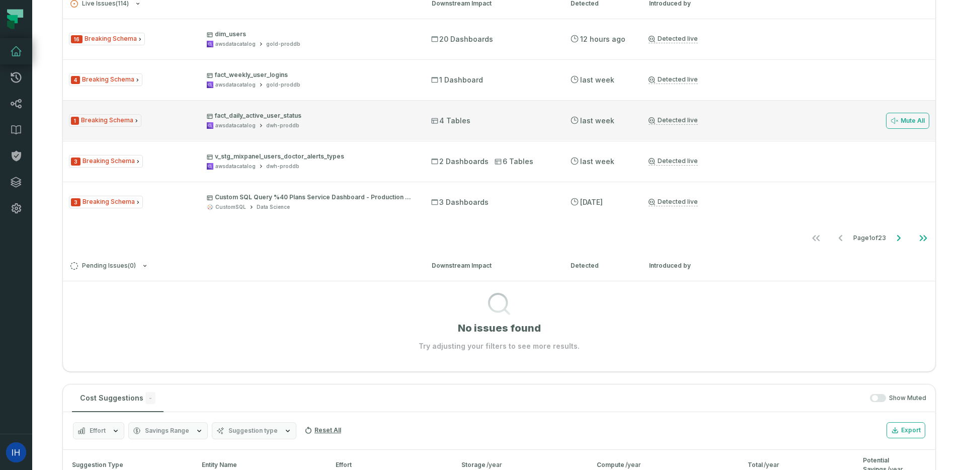
click at [265, 118] on p "fact_daily_active_user_status" at bounding box center [310, 116] width 206 height 8
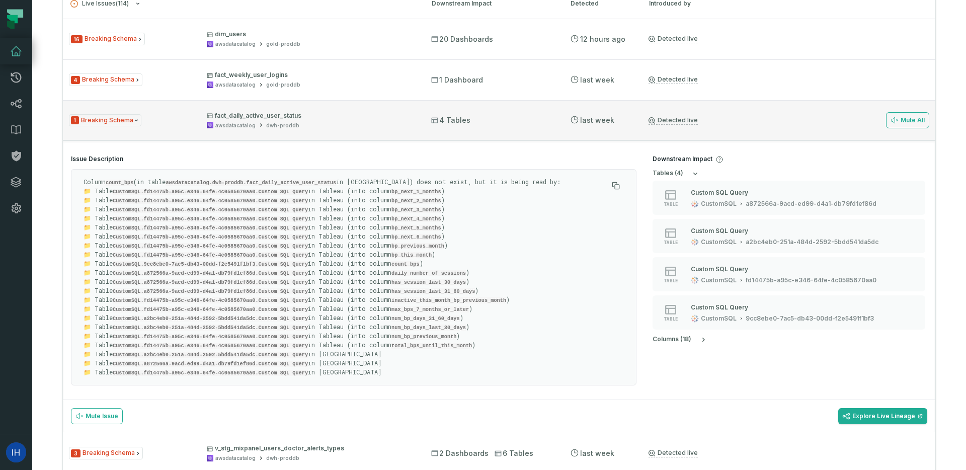
click at [240, 117] on p "fact_daily_active_user_status" at bounding box center [310, 116] width 206 height 8
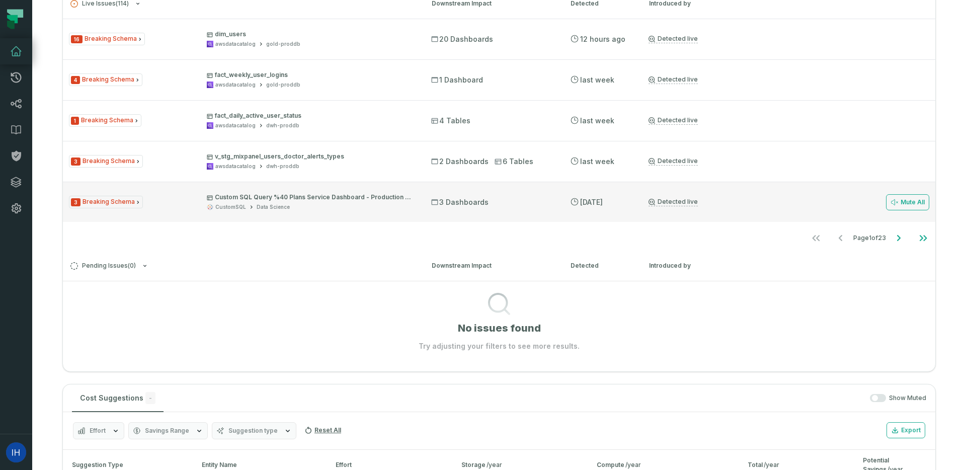
click at [247, 193] on div "3 Breaking Schema Custom SQL Query %40 Plans Service Dashboard - Production %28…" at bounding box center [499, 202] width 873 height 40
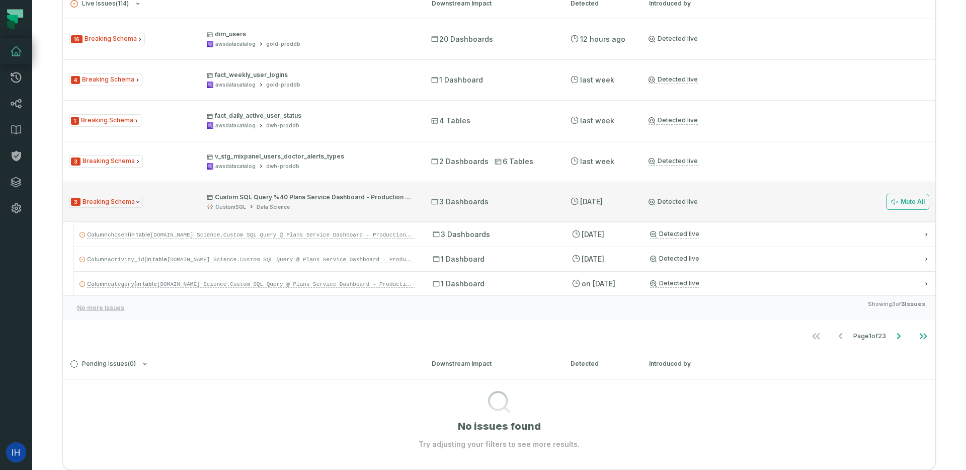
click at [136, 206] on span "3 Breaking Schema" at bounding box center [106, 202] width 74 height 13
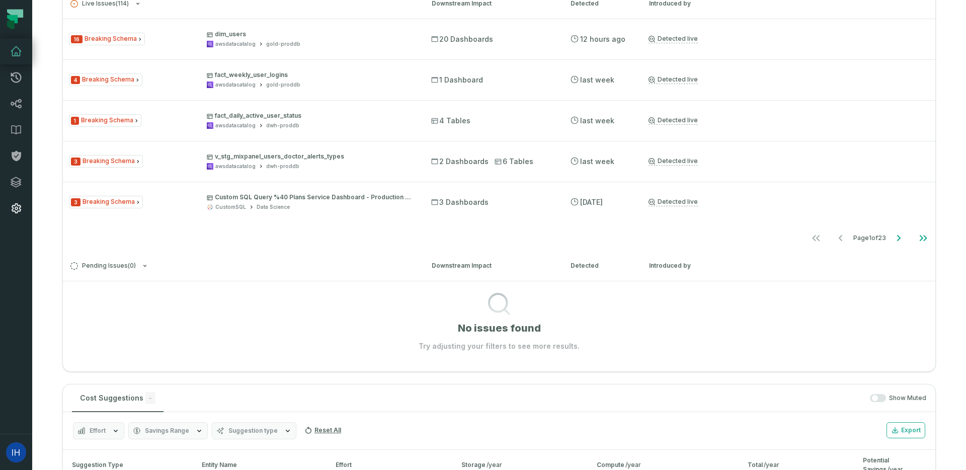
click at [22, 196] on link "Settings" at bounding box center [16, 208] width 32 height 26
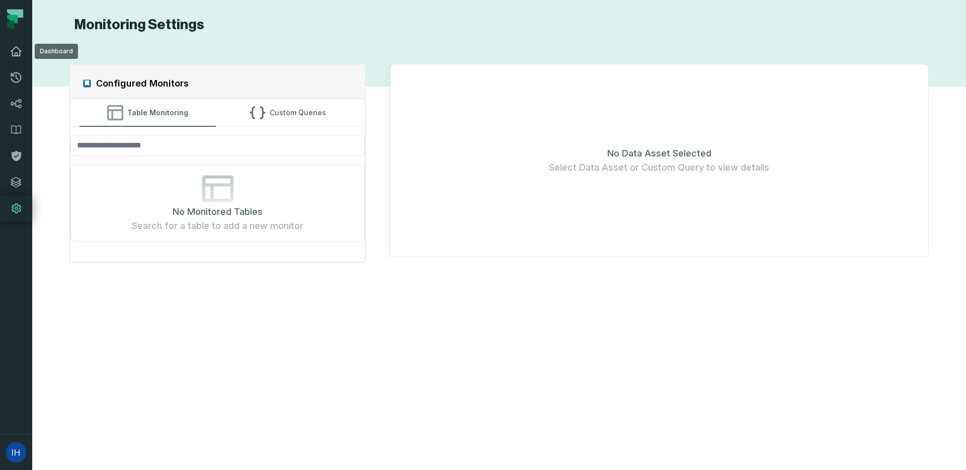
click at [24, 48] on link "Dashboard" at bounding box center [16, 51] width 32 height 26
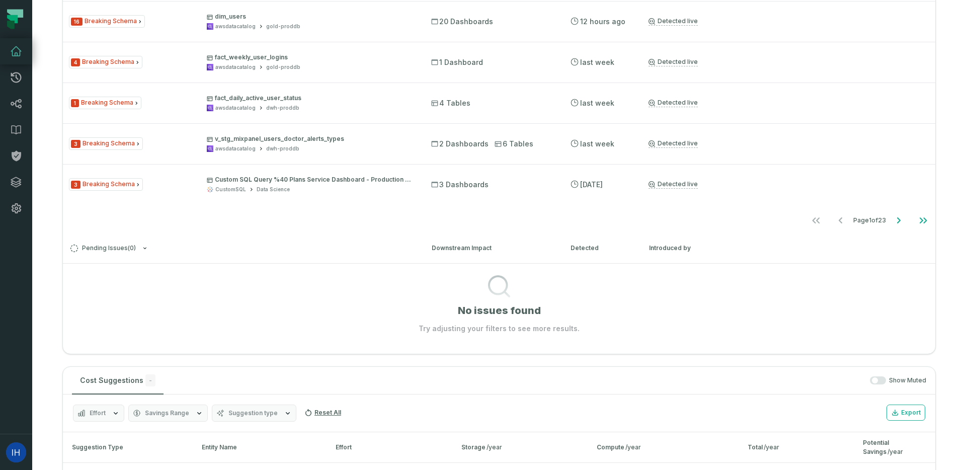
scroll to position [290, 0]
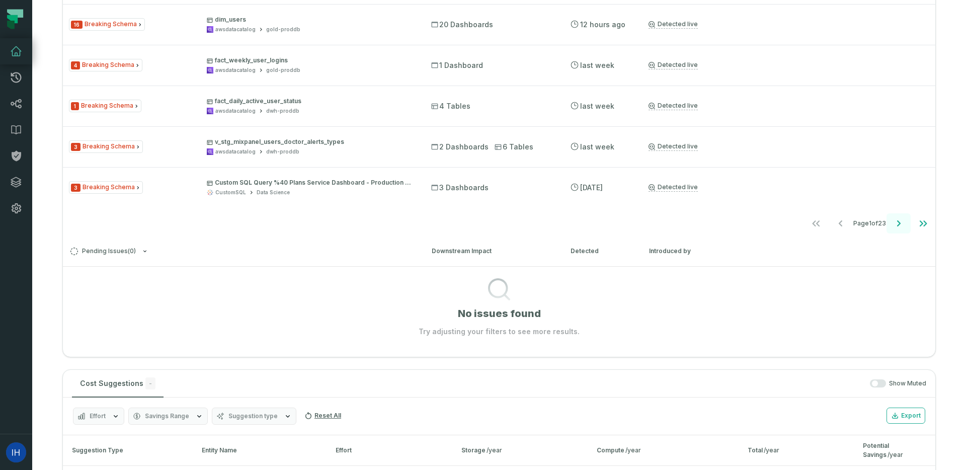
click at [897, 224] on icon "Go to next page" at bounding box center [899, 223] width 12 height 12
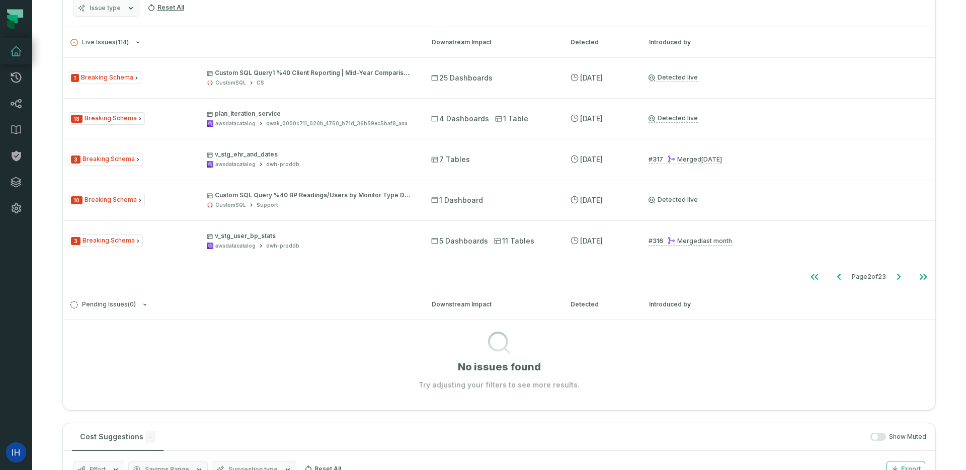
scroll to position [234, 0]
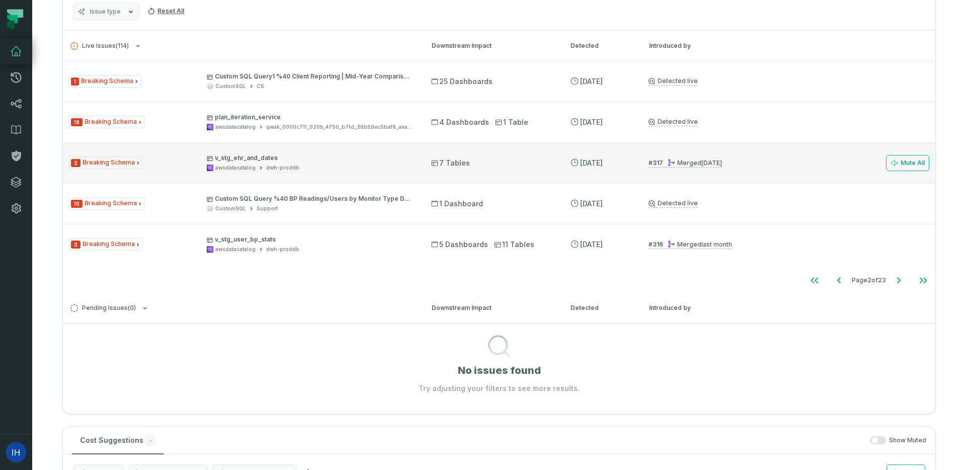
click at [380, 167] on div "awsdatacatalog dwh-proddb" at bounding box center [310, 168] width 206 height 8
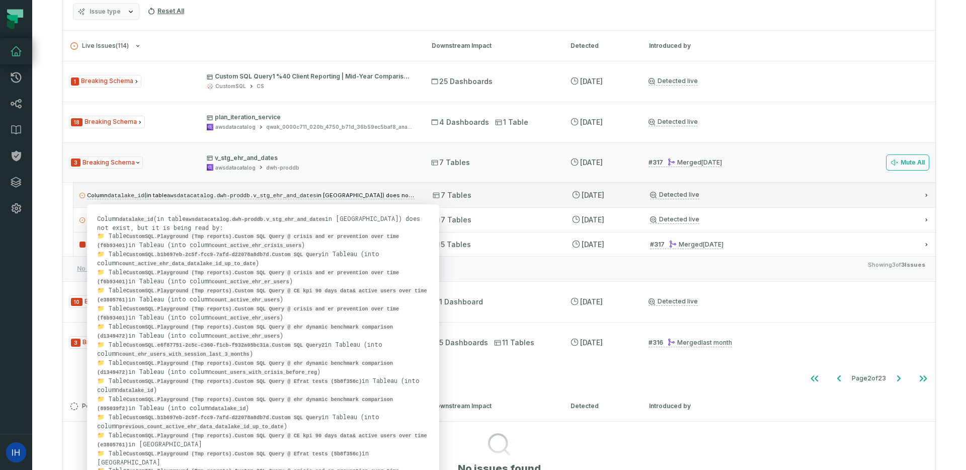
click at [350, 196] on span "Column datalake_id (in table awsdatacatalog.dwh-proddb.v_stg_ehr_and_dates in A…" at bounding box center [288, 195] width 403 height 7
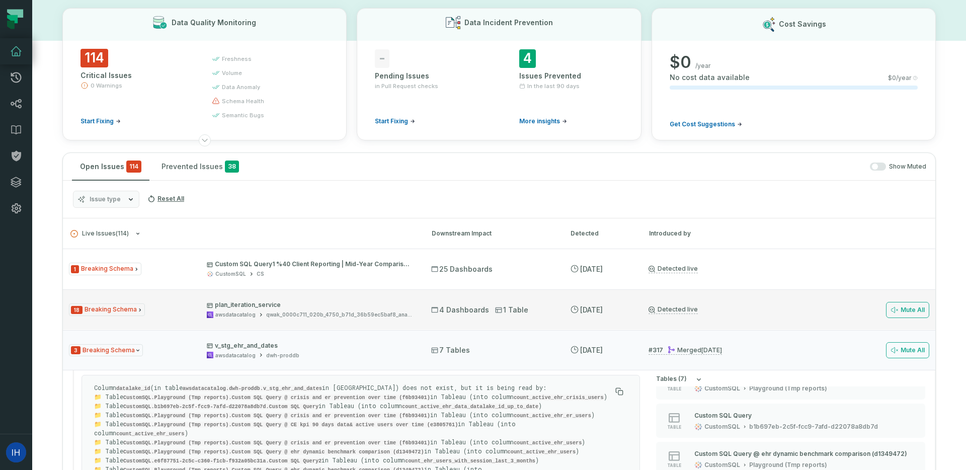
scroll to position [29, 0]
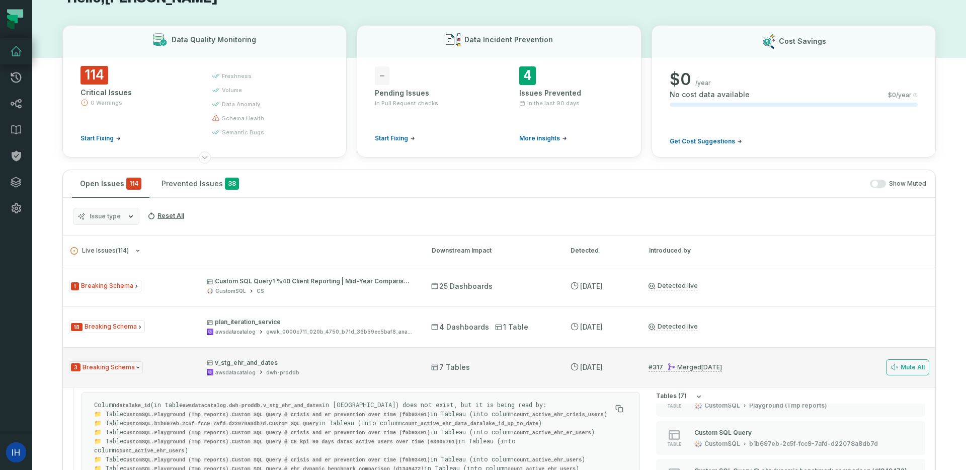
click at [131, 361] on span "3 Breaking Schema" at bounding box center [106, 367] width 74 height 13
click at [131, 365] on span "3 Breaking Schema" at bounding box center [106, 367] width 74 height 13
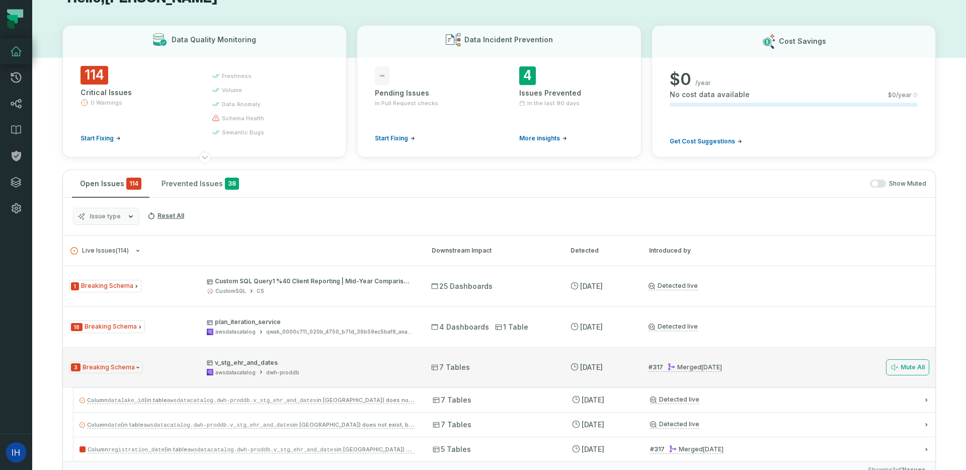
click at [131, 364] on span "3 Breaking Schema" at bounding box center [106, 367] width 74 height 13
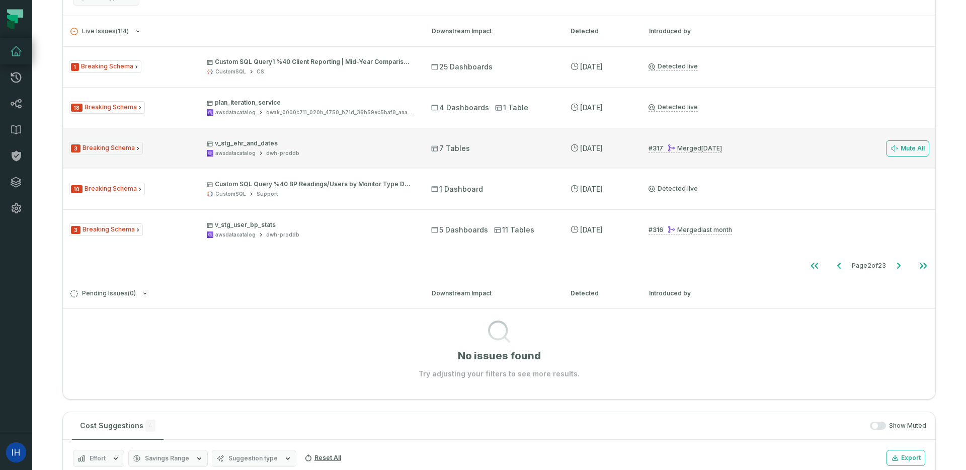
scroll to position [299, 0]
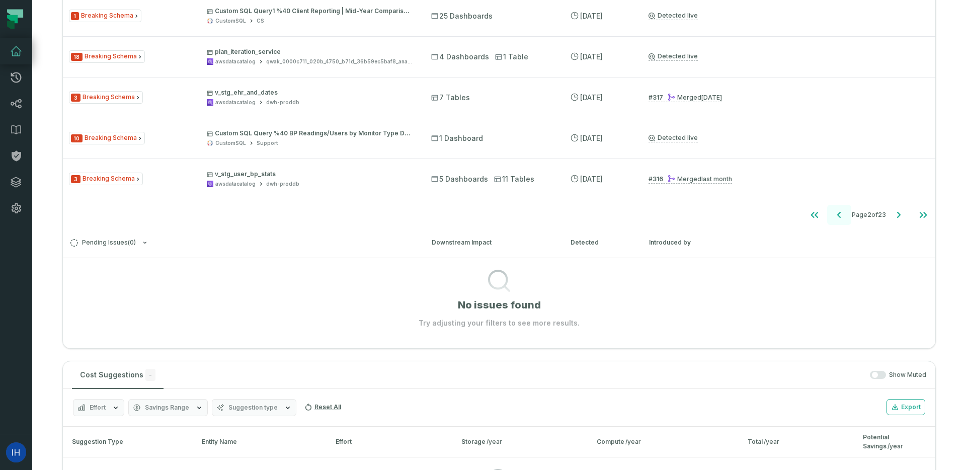
click at [836, 211] on icon "Go to previous page" at bounding box center [840, 215] width 12 height 12
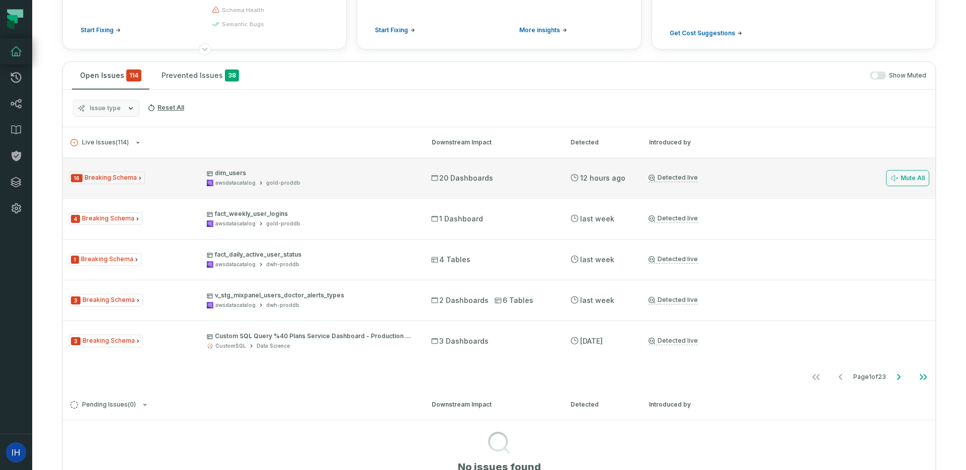
scroll to position [85, 0]
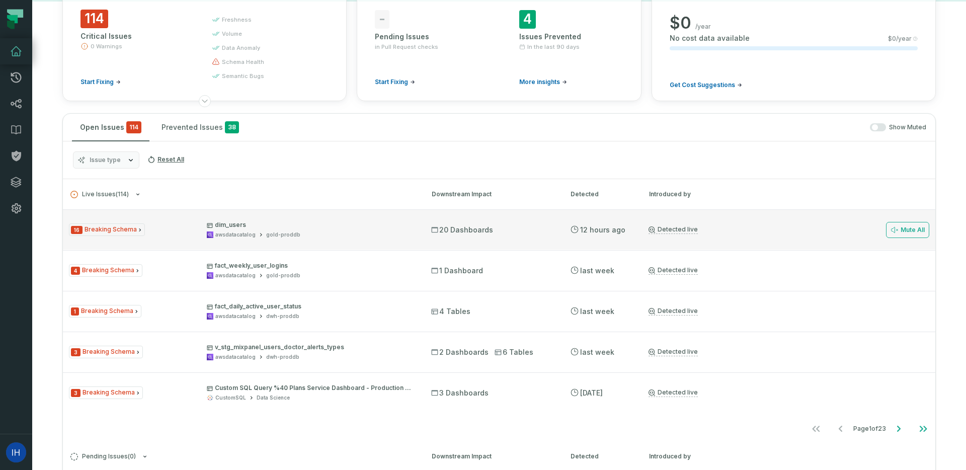
click at [116, 231] on span "16 Breaking Schema" at bounding box center [107, 229] width 76 height 13
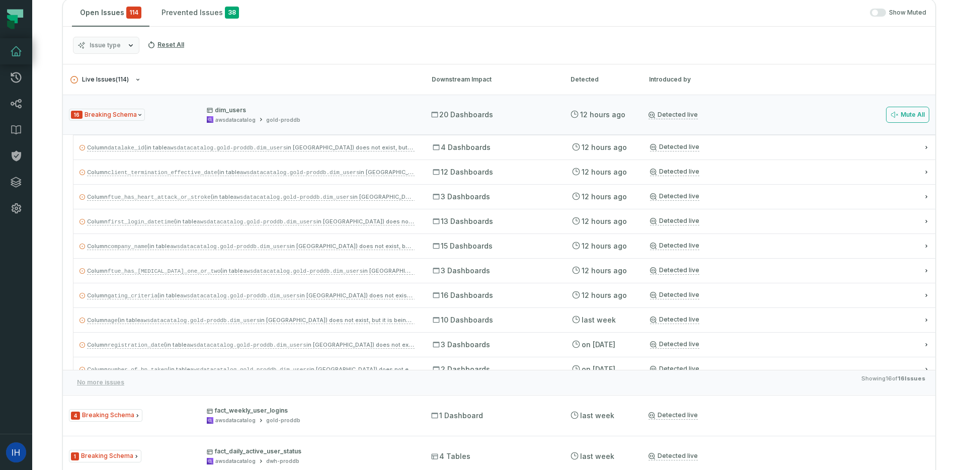
scroll to position [214, 0]
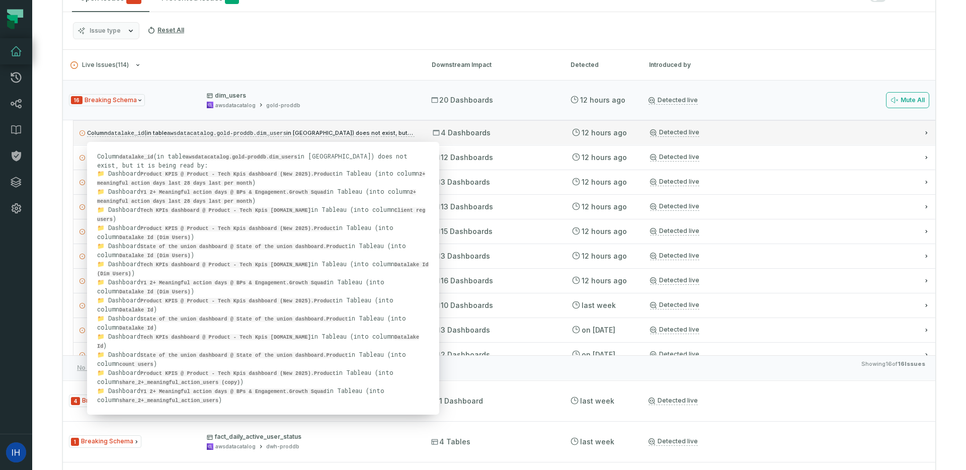
click at [411, 136] on link "Column datalake_id (in table awsdatacatalog.gold-proddb.dim_users in Athena) do…" at bounding box center [273, 133] width 373 height 8
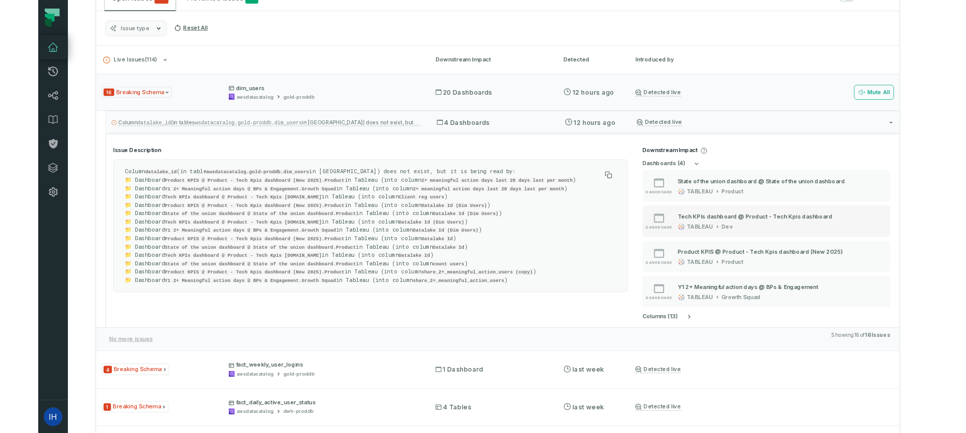
scroll to position [33, 0]
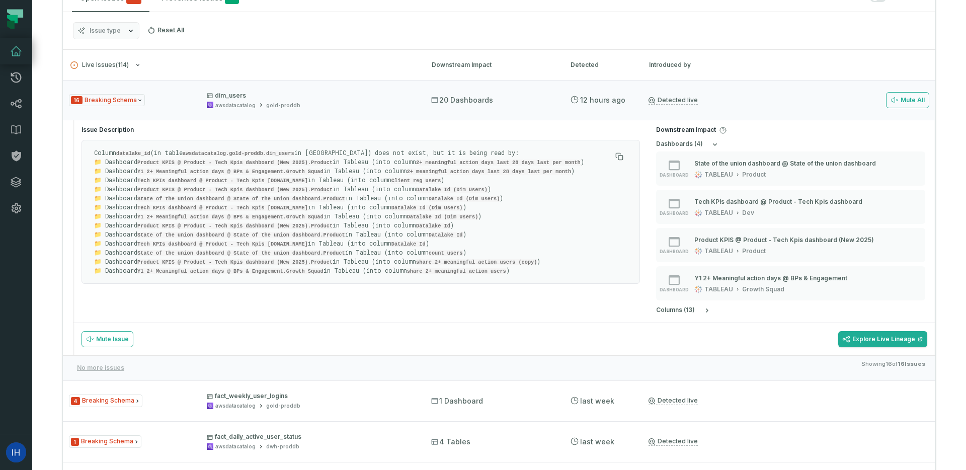
click at [207, 259] on code "Product KPIS @ Product - Tech Kpis dashboard (New 2025).Product" at bounding box center [234, 262] width 195 height 6
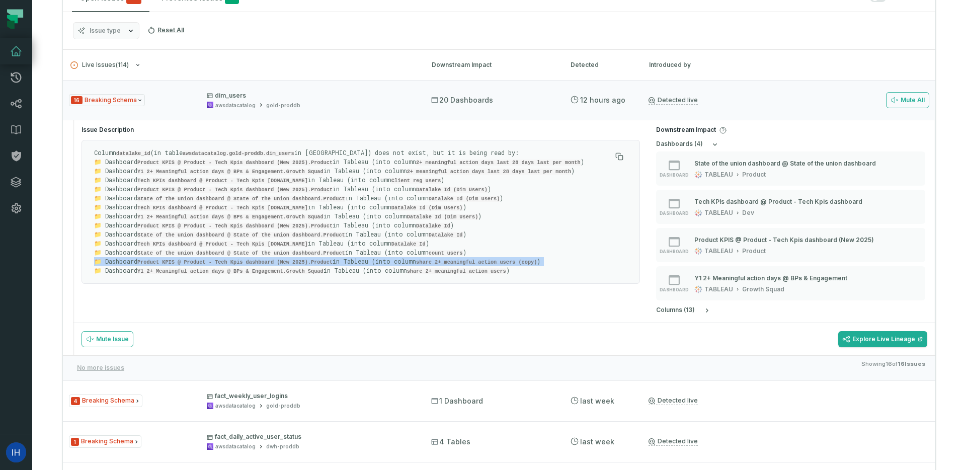
click at [207, 259] on code "Product KPIS @ Product - Tech Kpis dashboard (New 2025).Product" at bounding box center [234, 262] width 195 height 6
click at [286, 259] on code "Product KPIS @ Product - Tech Kpis dashboard (New 2025).Product" at bounding box center [234, 262] width 195 height 6
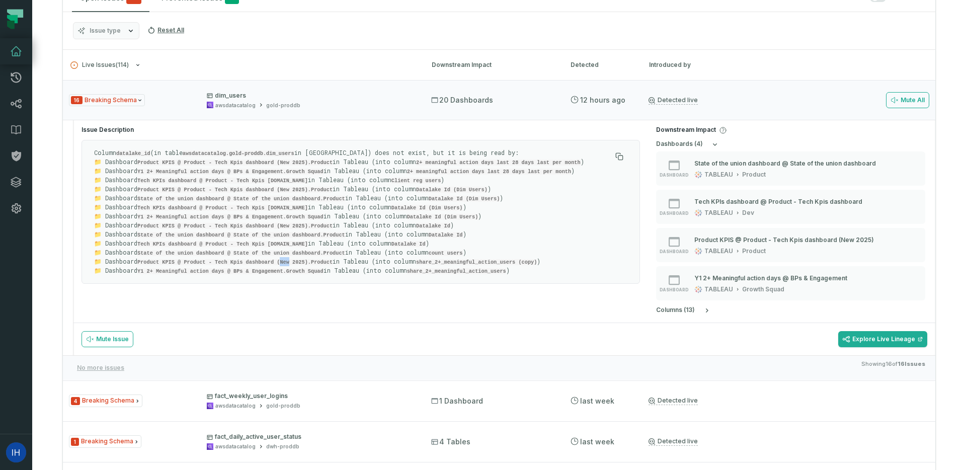
click at [286, 259] on code "Product KPIS @ Product - Tech Kpis dashboard (New 2025).Product" at bounding box center [234, 262] width 195 height 6
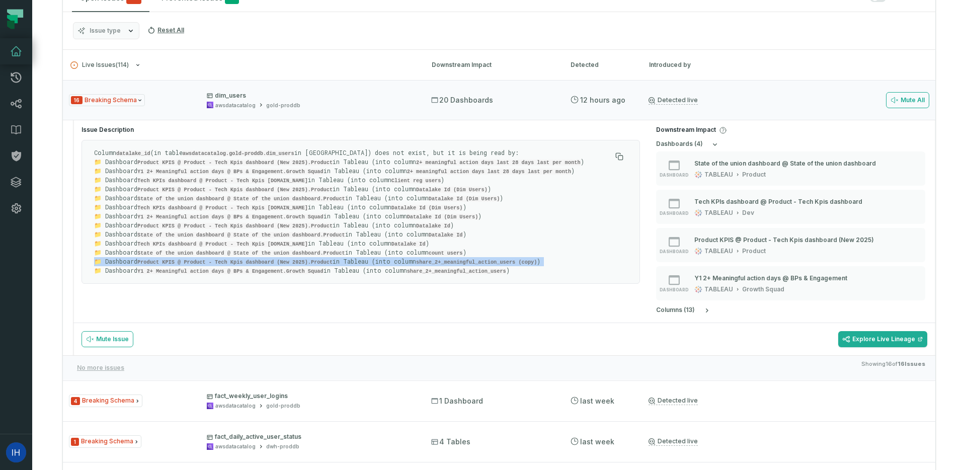
click at [286, 259] on code "Product KPIS @ Product - Tech Kpis dashboard (New 2025).Product" at bounding box center [234, 262] width 195 height 6
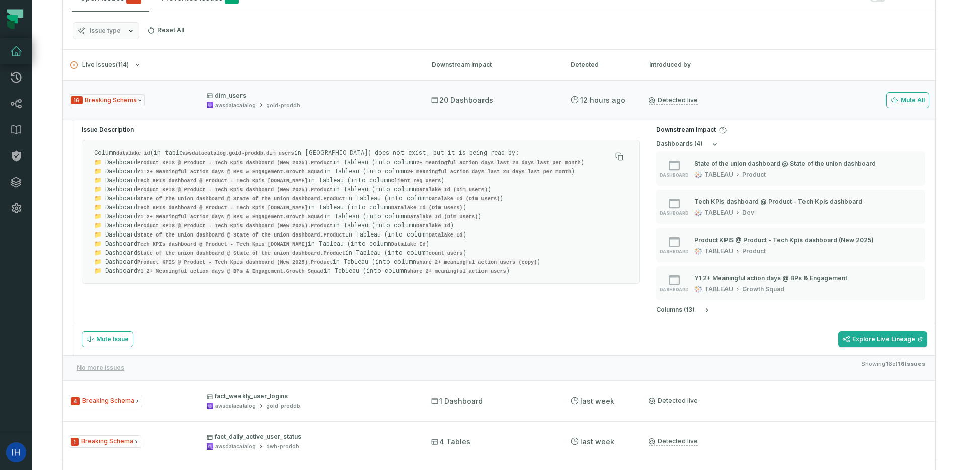
click at [274, 268] on code "Y1 2+ Meaningful action days @ BPs & Engagement.Growth Squad" at bounding box center [230, 271] width 186 height 6
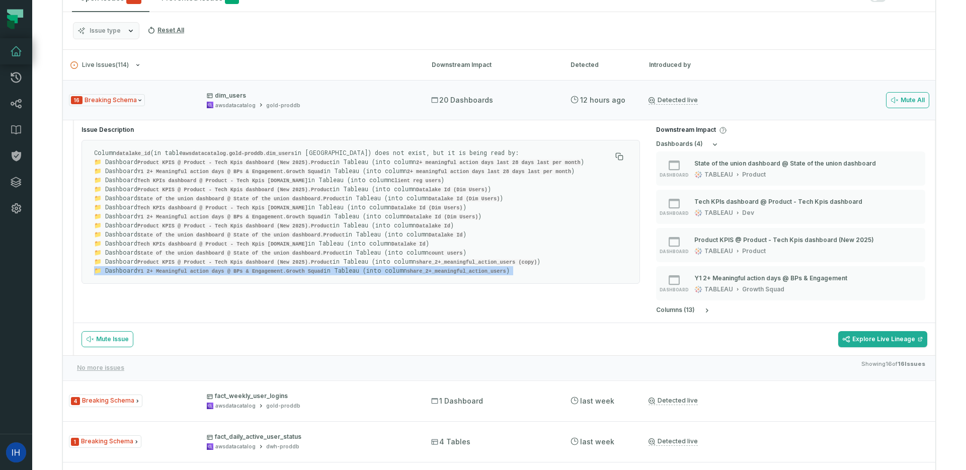
click at [274, 268] on code "Y1 2+ Meaningful action days @ BPs & Engagement.Growth Squad" at bounding box center [230, 271] width 186 height 6
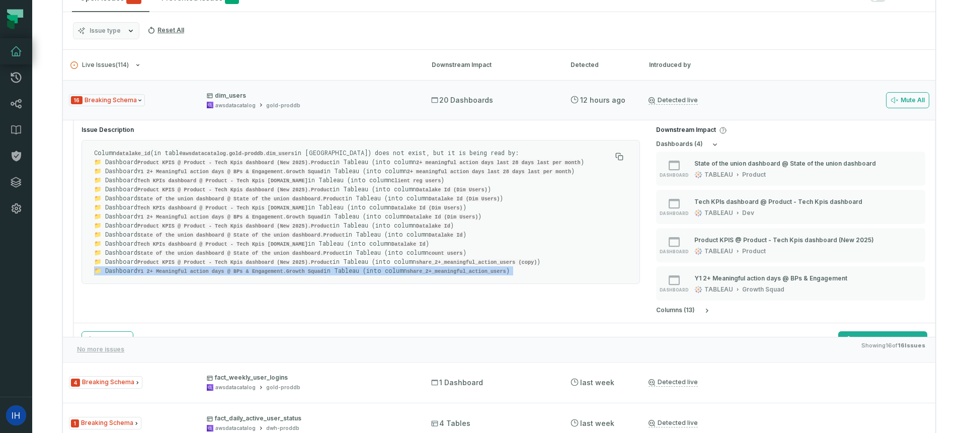
click at [197, 268] on p "Column datalake_id (in table awsdatacatalog.gold-proddb.dim_users in Athena) do…" at bounding box center [352, 211] width 517 height 127
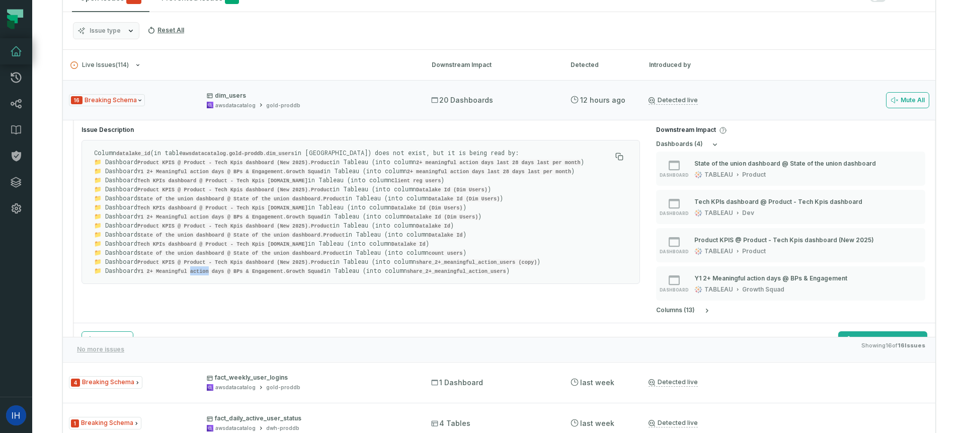
click at [197, 268] on p "Column datalake_id (in table awsdatacatalog.gold-proddb.dim_users in Athena) do…" at bounding box center [352, 211] width 517 height 127
click at [16, 50] on icon at bounding box center [16, 51] width 12 height 12
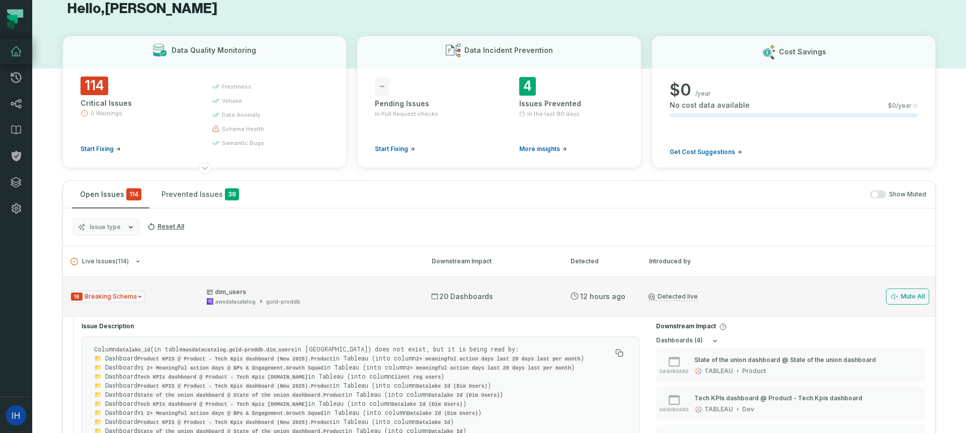
click at [120, 303] on div "16 Breaking Schema dim_users awsdatacatalog gold-proddb" at bounding box center [241, 297] width 344 height 18
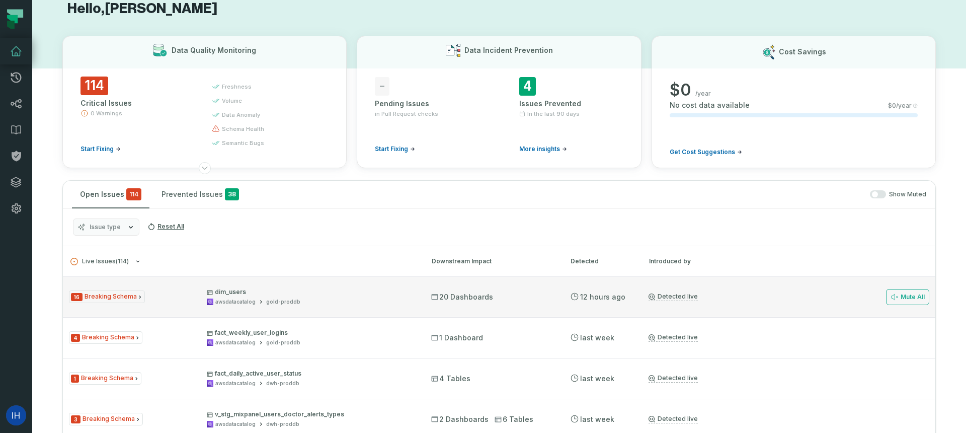
click at [121, 298] on span "16 Breaking Schema" at bounding box center [107, 296] width 76 height 13
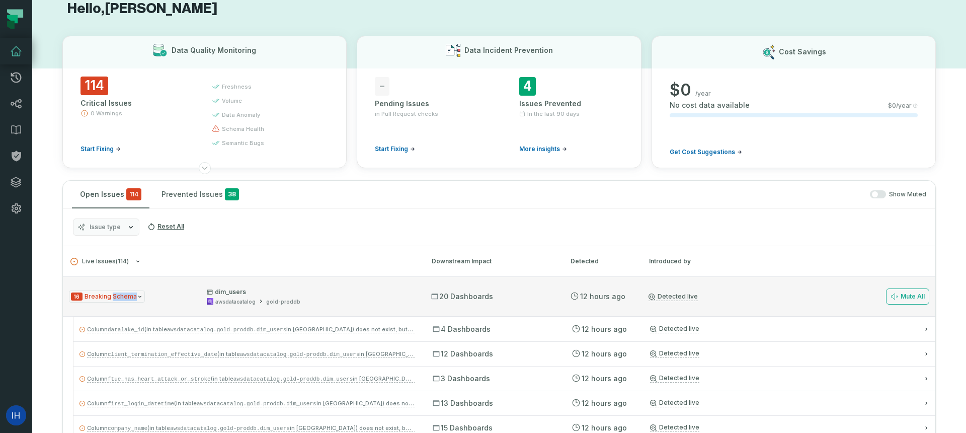
click at [121, 298] on span "16 Breaking Schema" at bounding box center [107, 296] width 76 height 13
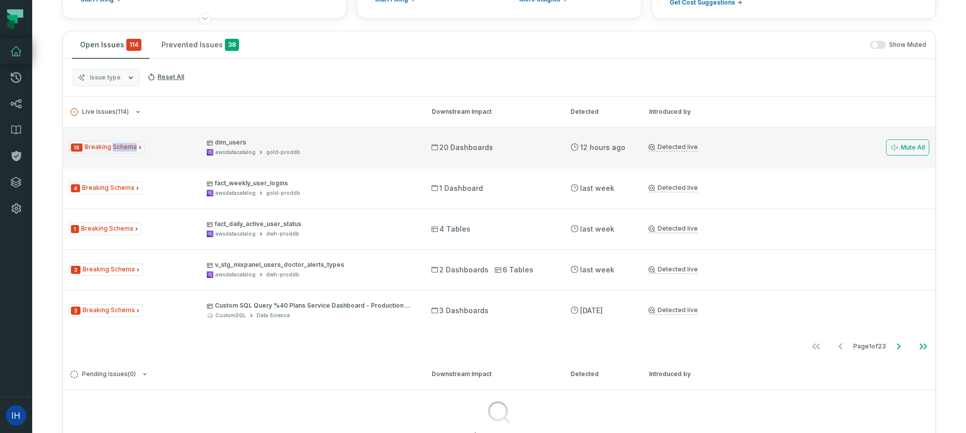
scroll to position [181, 0]
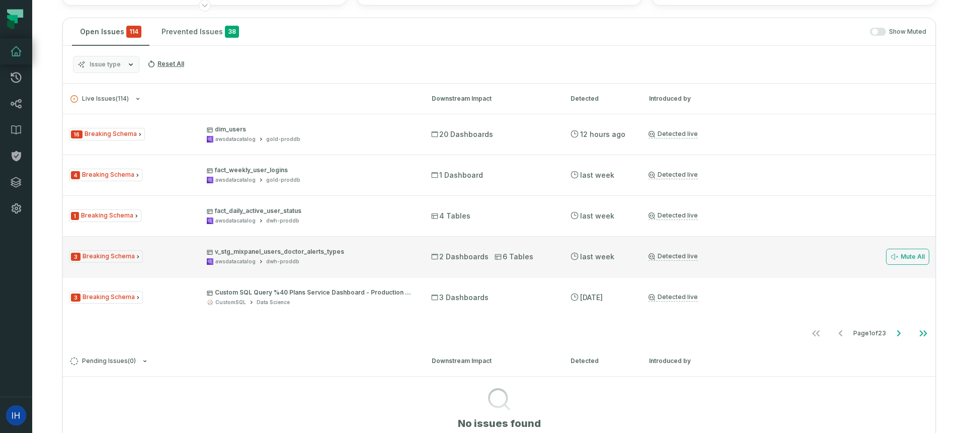
click at [487, 260] on div "2 Dashboards 6 Tables" at bounding box center [491, 257] width 121 height 10
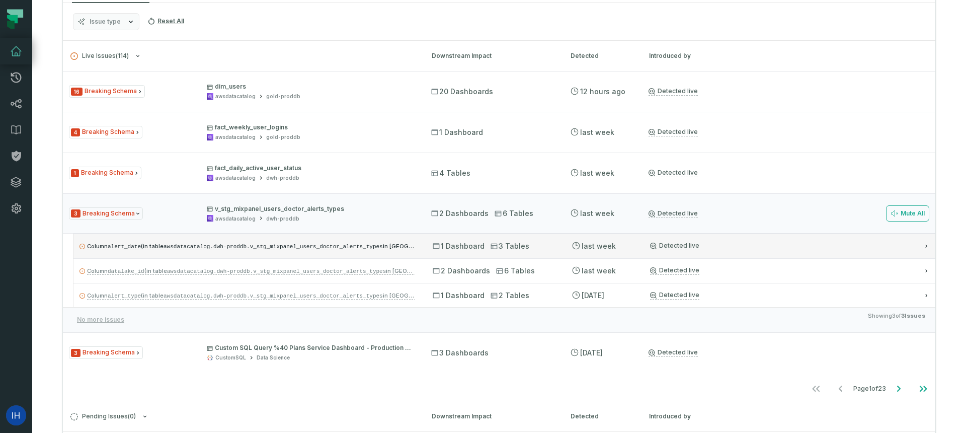
scroll to position [230, 0]
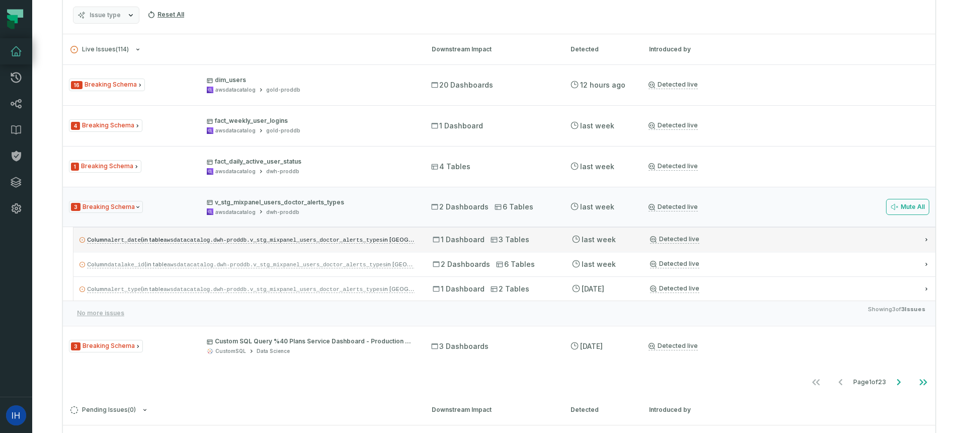
click at [516, 238] on span "3 Tables" at bounding box center [510, 240] width 39 height 10
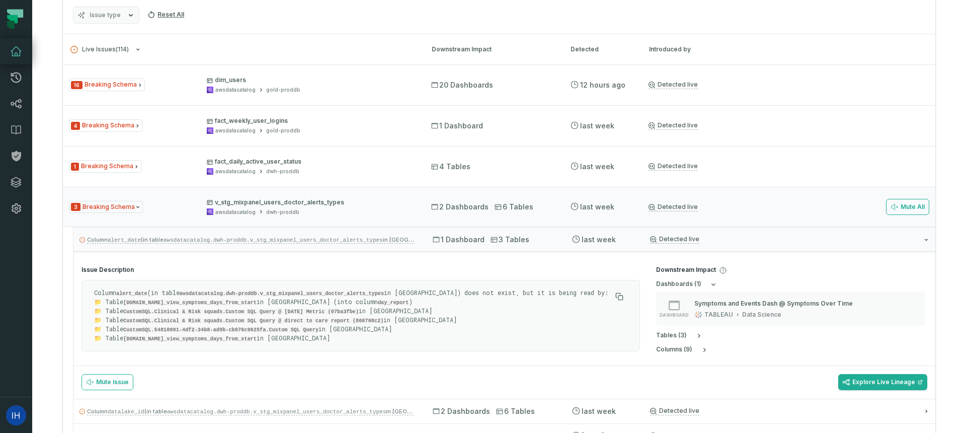
click at [515, 251] on div "Issue Description Column alert_date (in table awsdatacatalog.dwh-proddb.v_stg_m…" at bounding box center [504, 324] width 862 height 147
click at [512, 240] on span "3 Tables" at bounding box center [510, 240] width 39 height 10
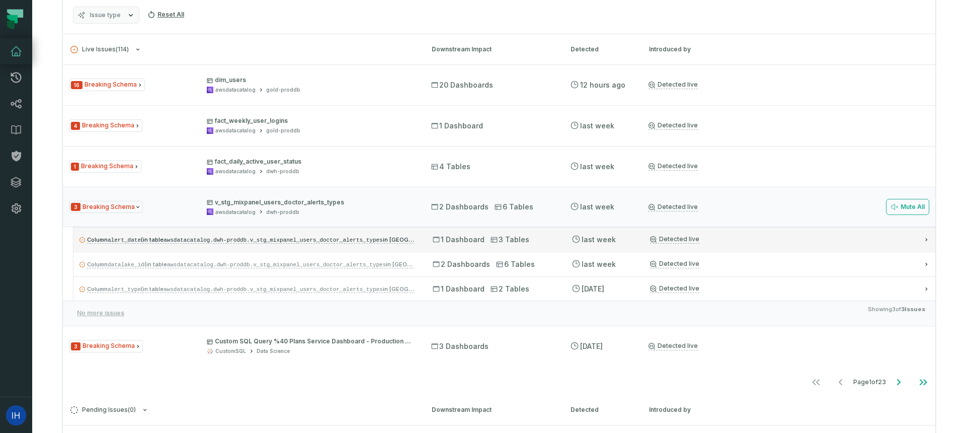
click at [498, 237] on span "3 Tables" at bounding box center [510, 240] width 39 height 10
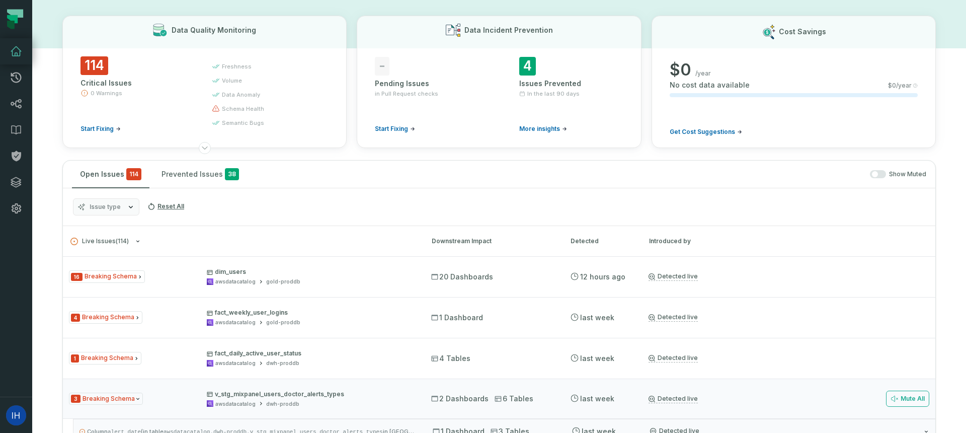
scroll to position [0, 0]
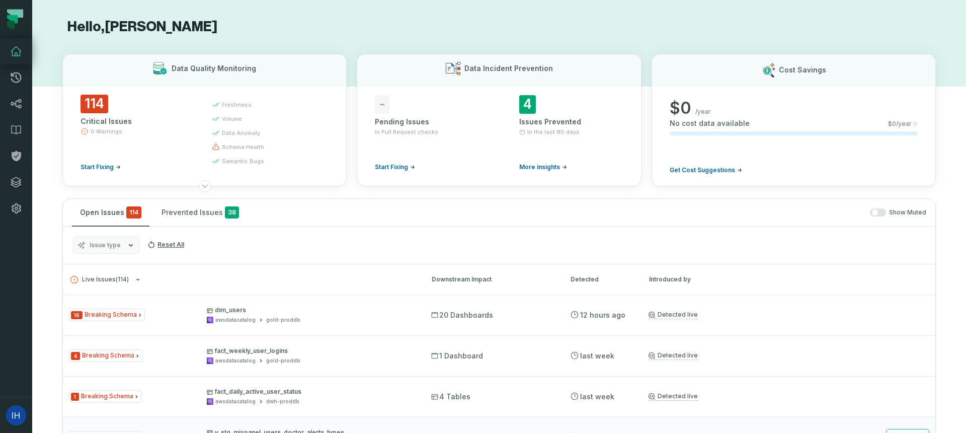
click at [129, 244] on icon "button" at bounding box center [131, 245] width 4 height 3
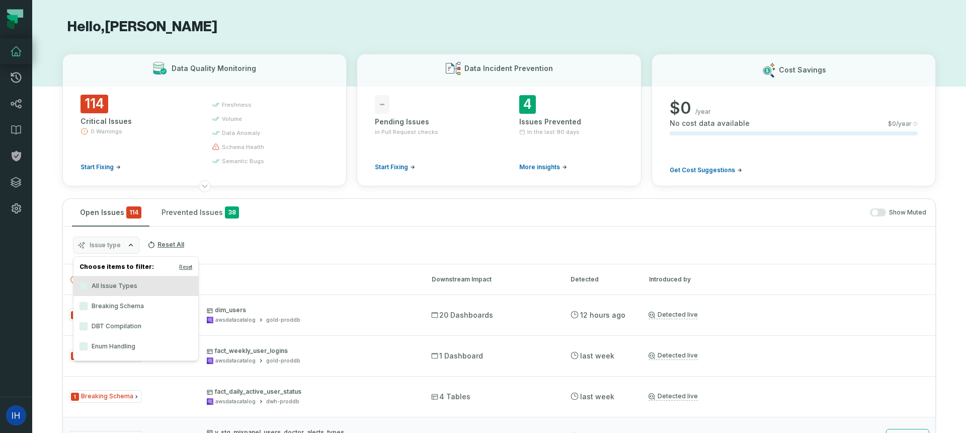
click at [94, 324] on label "DBT Compilation" at bounding box center [135, 326] width 125 height 20
click at [88, 324] on button "DBT Compilation" at bounding box center [84, 326] width 8 height 8
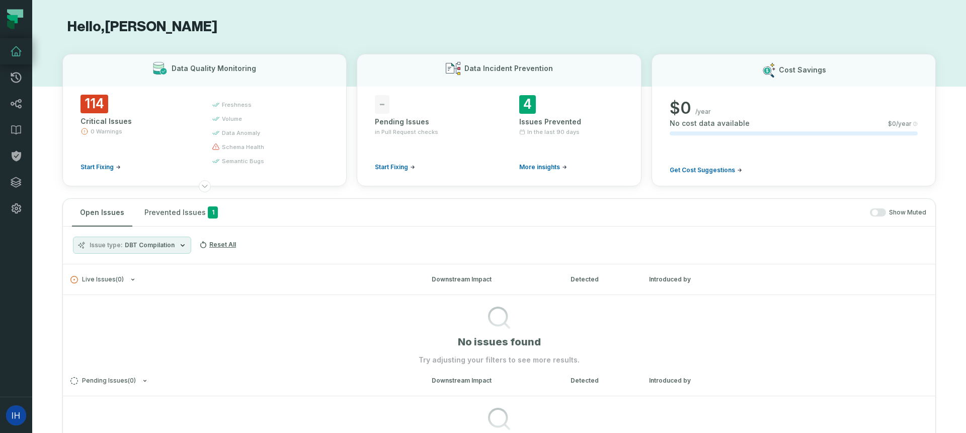
click at [255, 255] on div "Issue type DBT Compilation Reset All" at bounding box center [499, 245] width 873 height 38
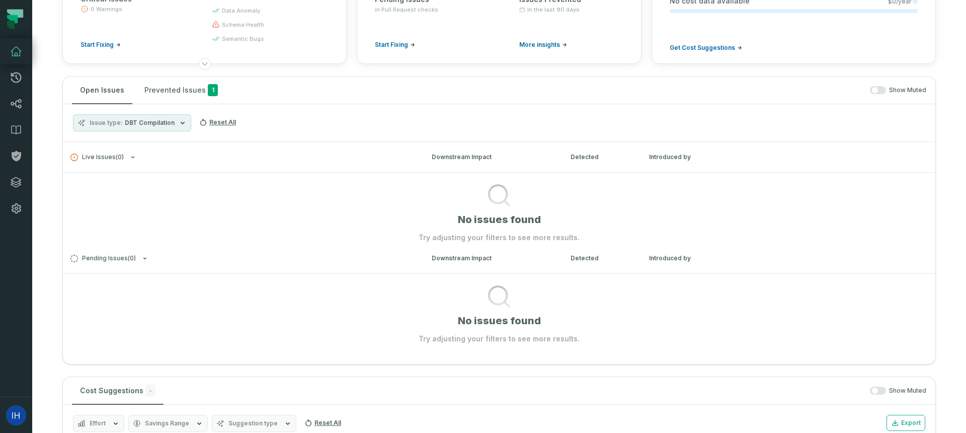
scroll to position [127, 0]
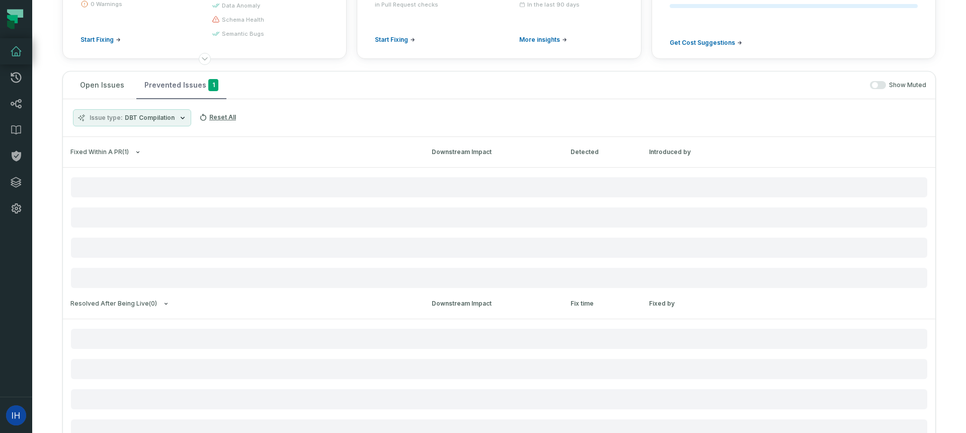
click at [178, 94] on button "Prevented Issues 1" at bounding box center [181, 84] width 90 height 27
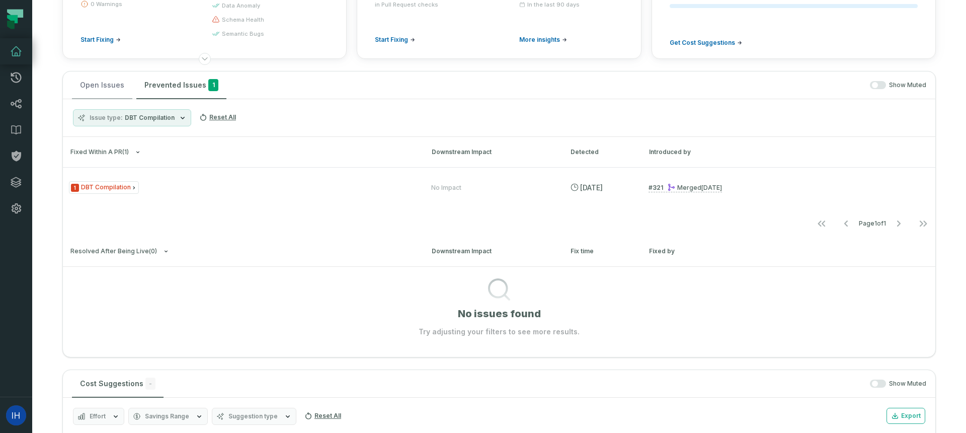
click at [99, 89] on button "Open Issues" at bounding box center [102, 84] width 60 height 27
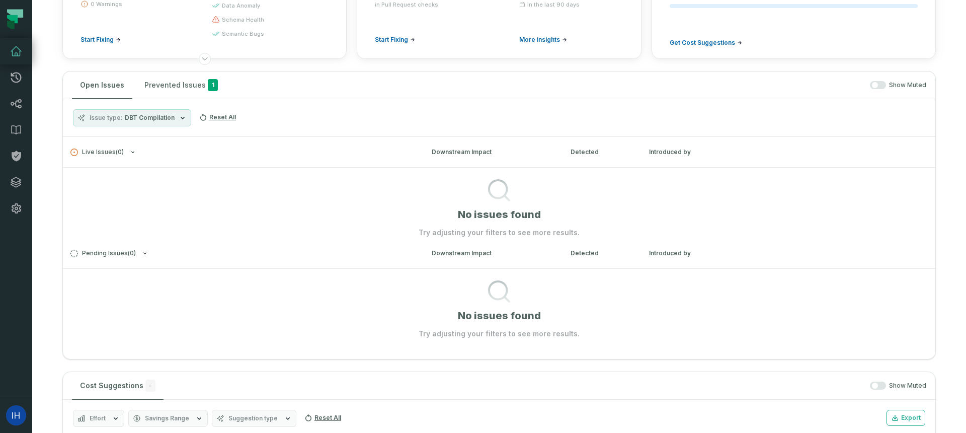
click at [119, 120] on span "Issue type" at bounding box center [106, 118] width 33 height 8
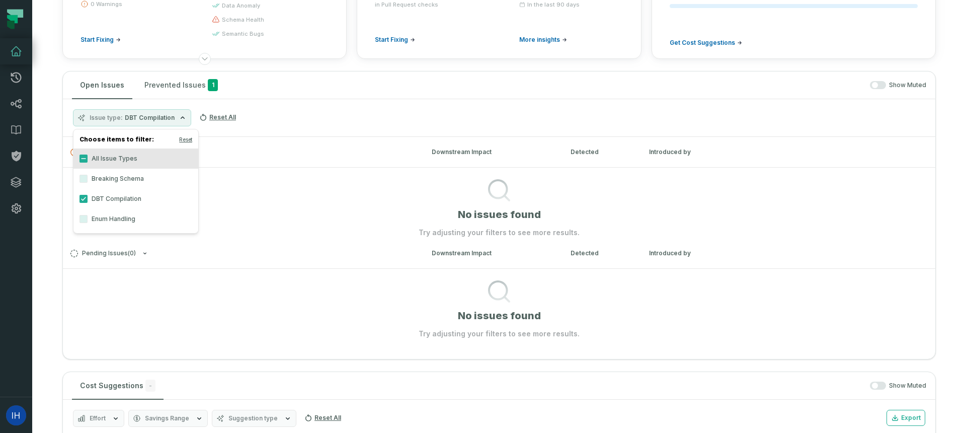
click at [84, 194] on label "DBT Compilation" at bounding box center [135, 199] width 125 height 20
click at [84, 195] on button "DBT Compilation" at bounding box center [84, 199] width 8 height 8
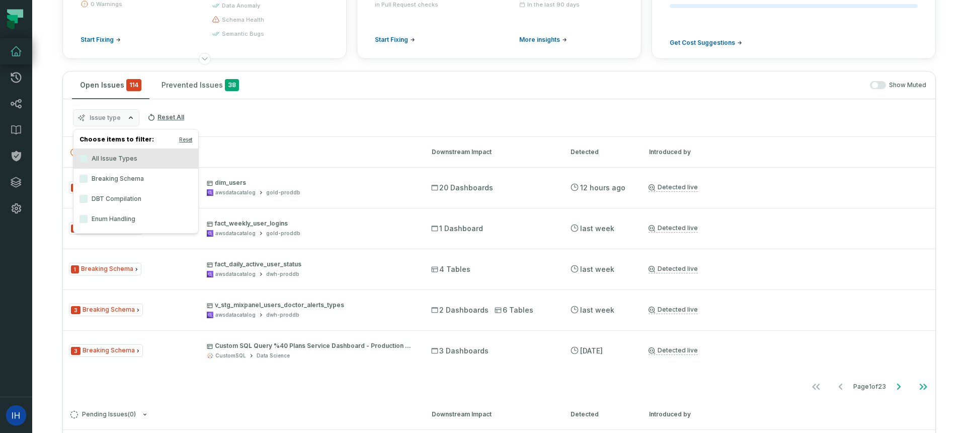
click at [281, 115] on div "Issue type Reset All" at bounding box center [499, 118] width 873 height 38
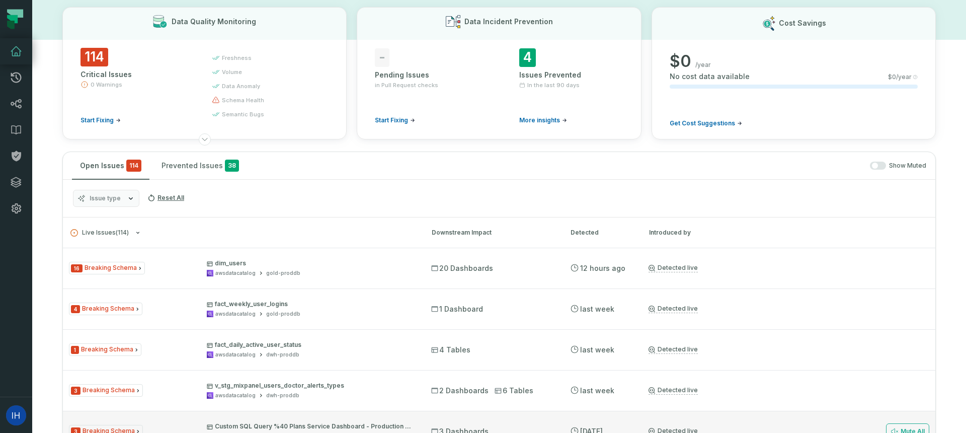
scroll to position [0, 0]
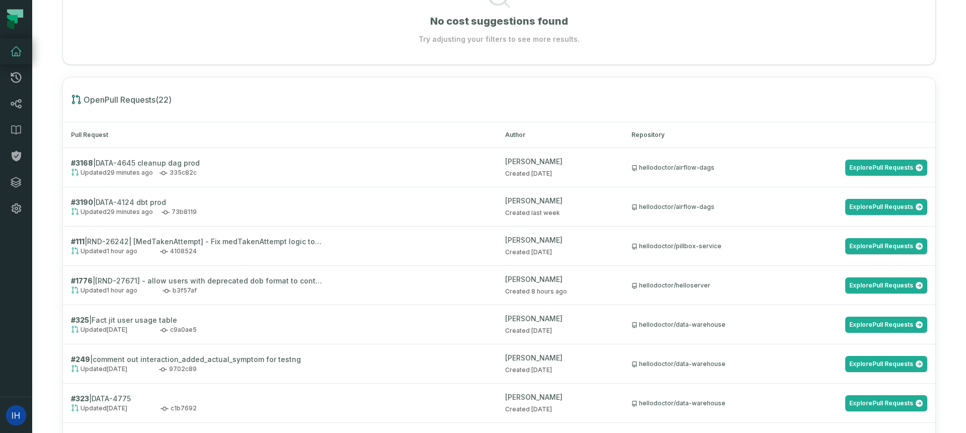
scroll to position [794, 0]
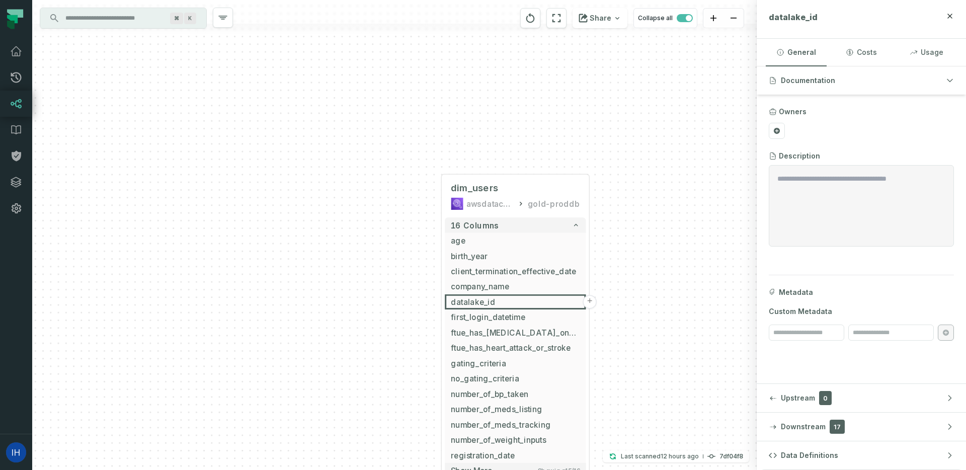
drag, startPoint x: 710, startPoint y: 254, endPoint x: 662, endPoint y: 174, distance: 93.4
click at [662, 175] on div "dim_users awsdatacatalog gold-proddb + 16 columns age + birth_year + client_ter…" at bounding box center [394, 235] width 725 height 470
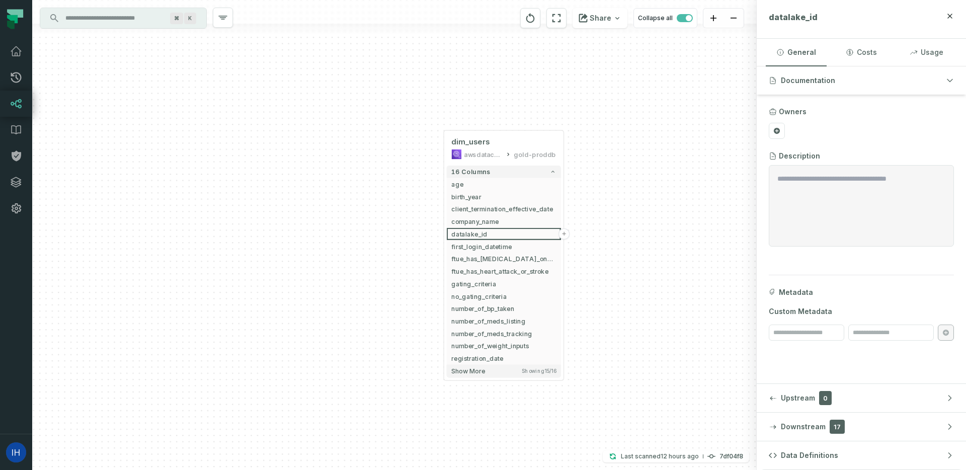
drag, startPoint x: 661, startPoint y: 190, endPoint x: 609, endPoint y: 183, distance: 52.8
click at [610, 185] on div "dim_users awsdatacatalog gold-proddb + 16 columns age + birth_year + client_ter…" at bounding box center [394, 235] width 725 height 470
